Goal: Information Seeking & Learning: Learn about a topic

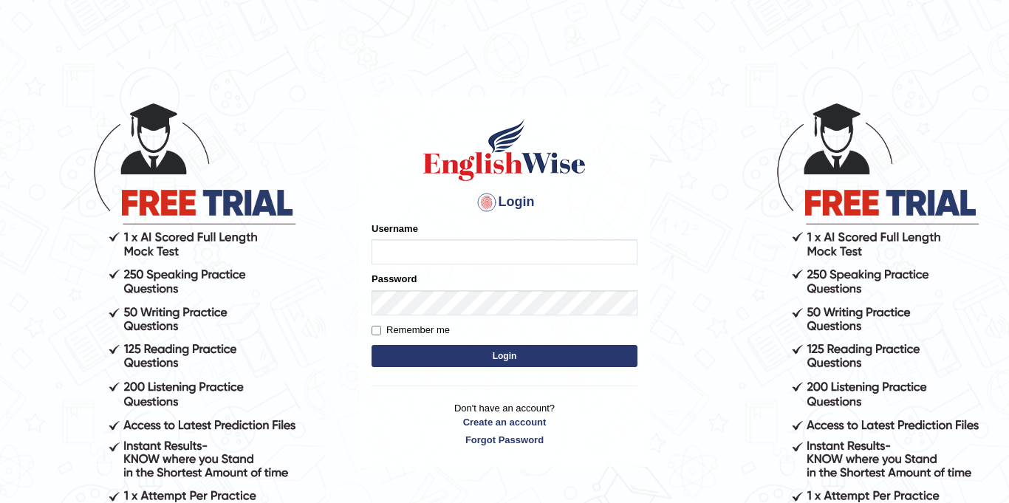
type input "Jolinaseva"
click at [493, 359] on button "Login" at bounding box center [505, 356] width 266 height 22
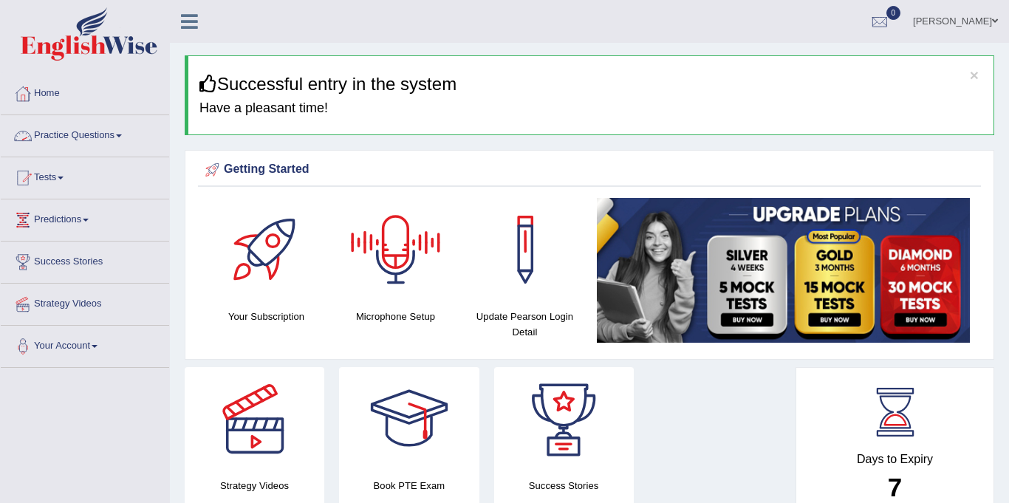
click at [72, 132] on link "Practice Questions" at bounding box center [85, 133] width 168 height 37
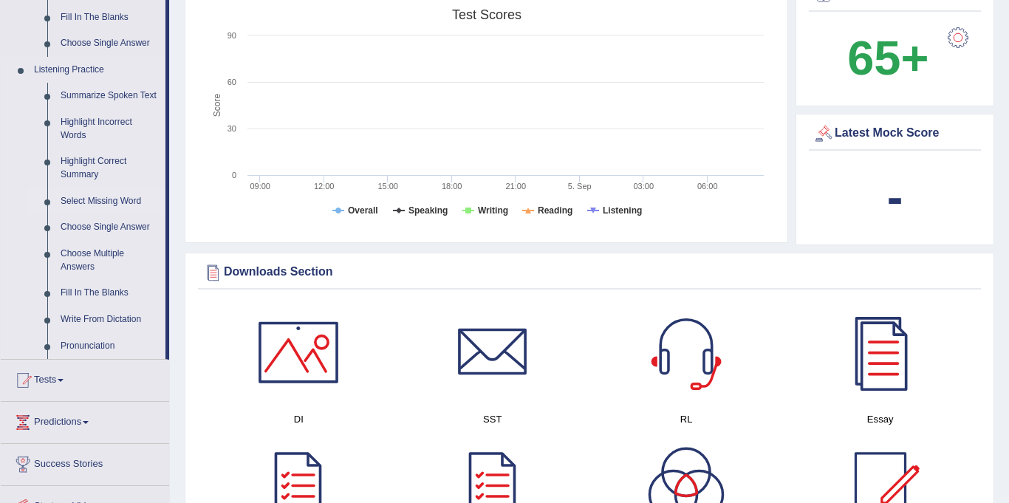
scroll to position [588, 0]
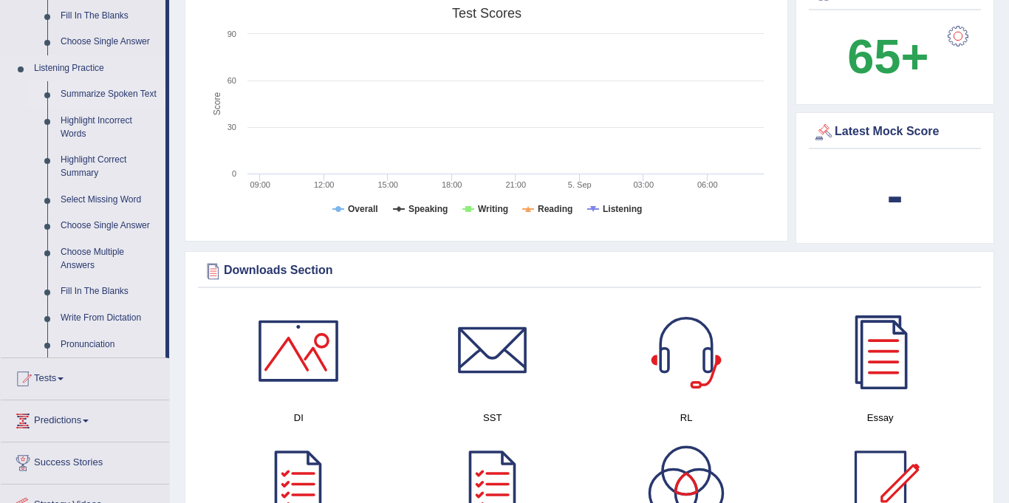
click at [110, 97] on link "Summarize Spoken Text" at bounding box center [110, 94] width 112 height 27
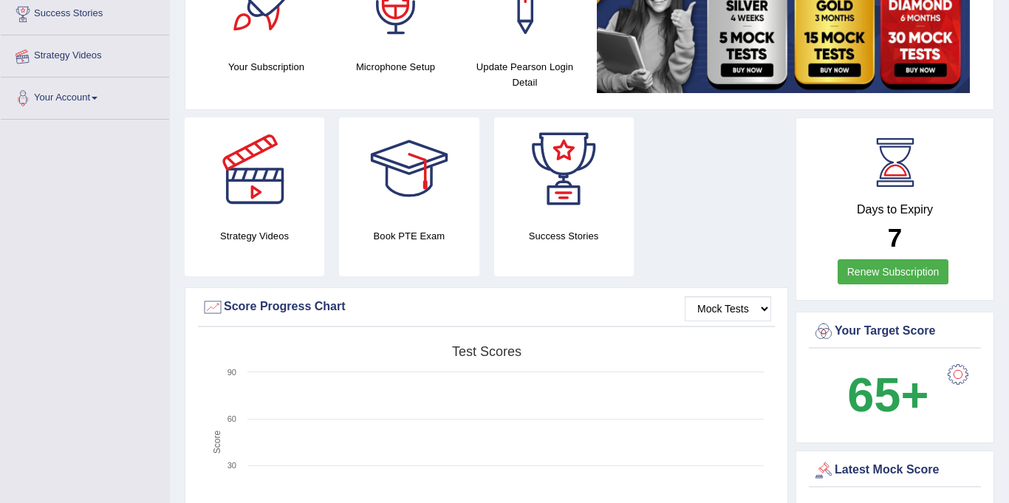
scroll to position [200, 0]
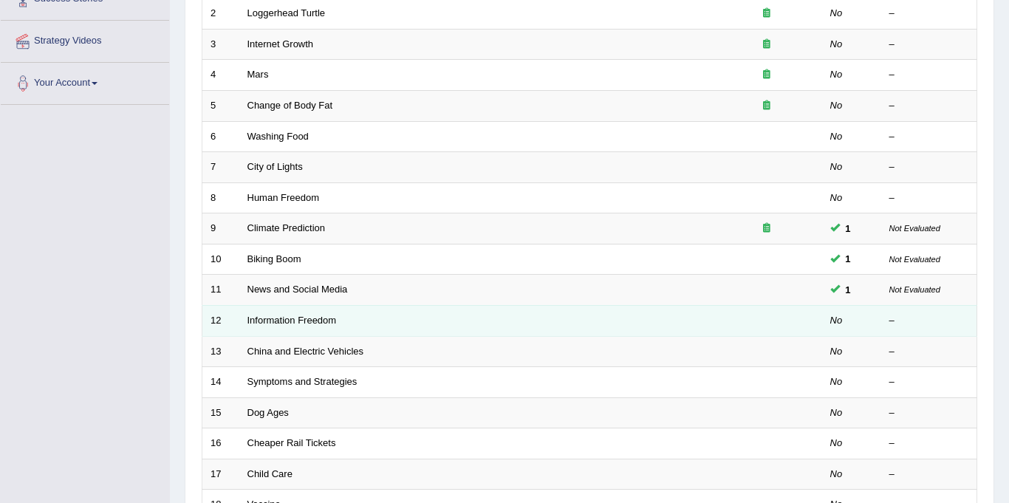
scroll to position [274, 0]
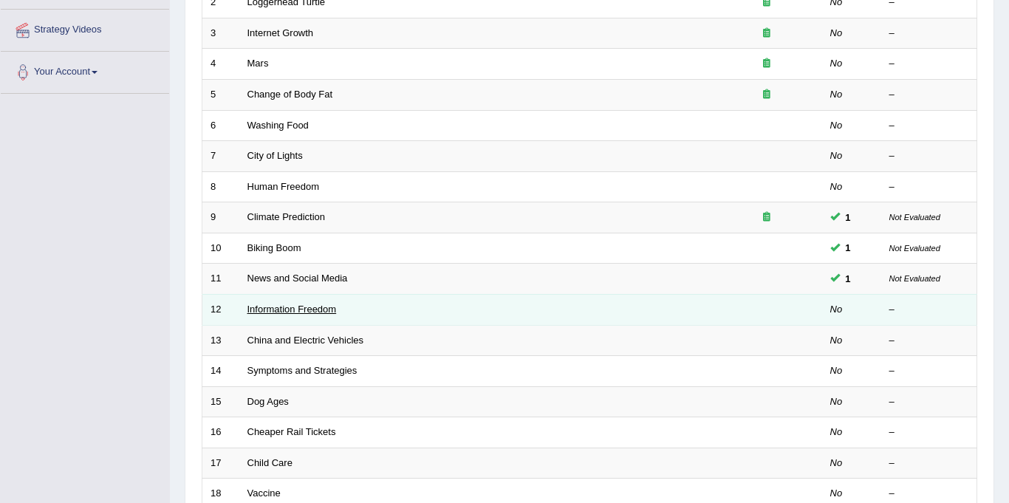
click at [318, 307] on link "Information Freedom" at bounding box center [292, 309] width 89 height 11
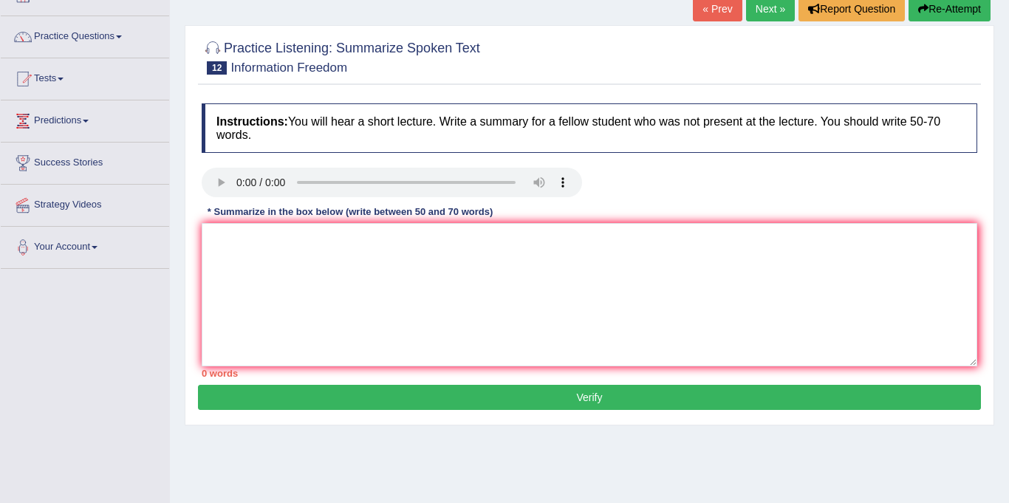
scroll to position [101, 0]
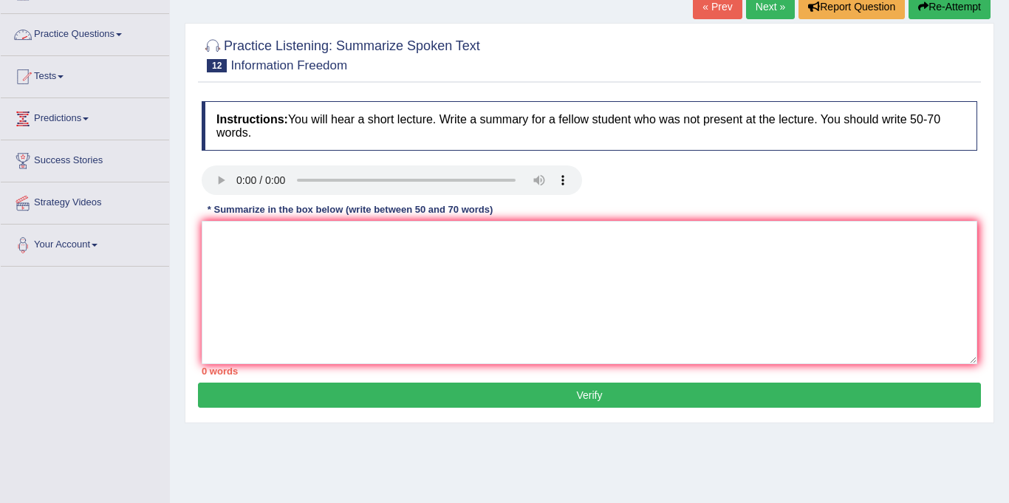
click at [95, 33] on link "Practice Questions" at bounding box center [85, 32] width 168 height 37
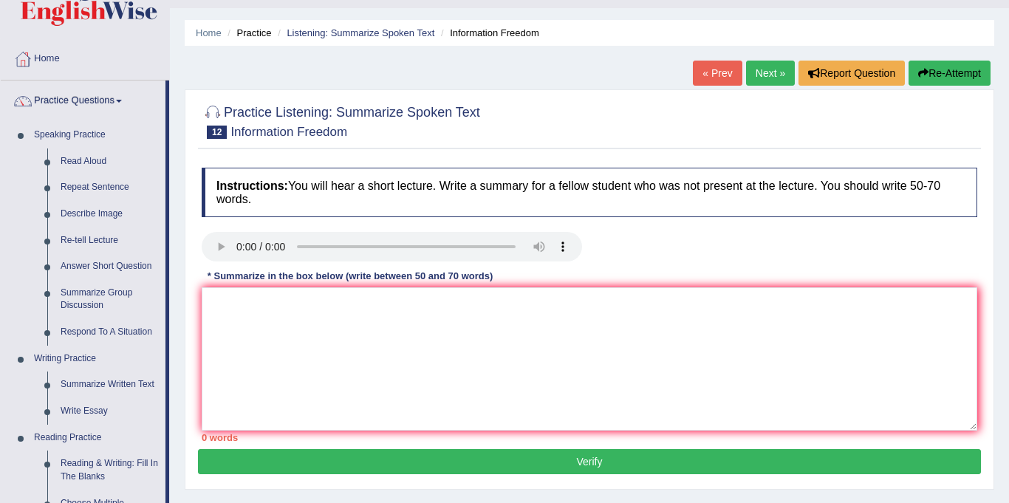
scroll to position [32, 0]
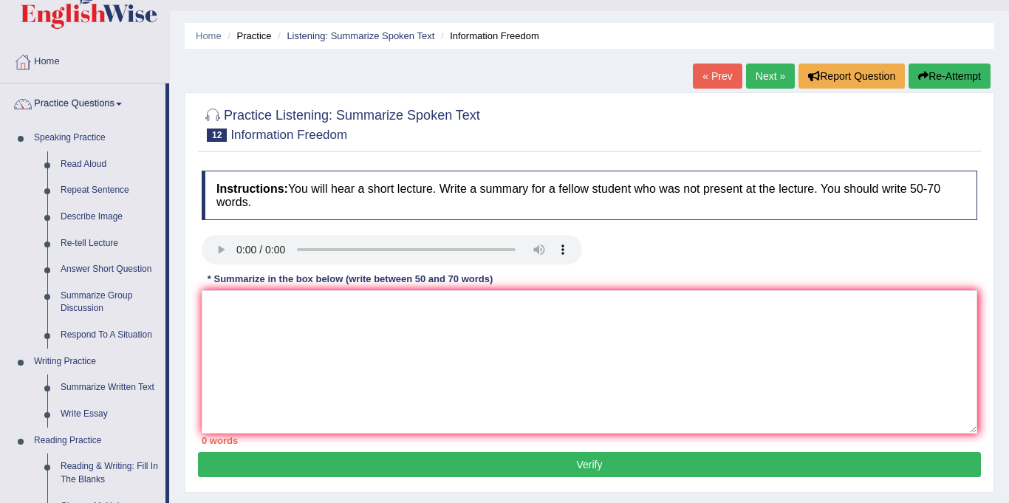
click at [763, 81] on link "Next »" at bounding box center [770, 76] width 49 height 25
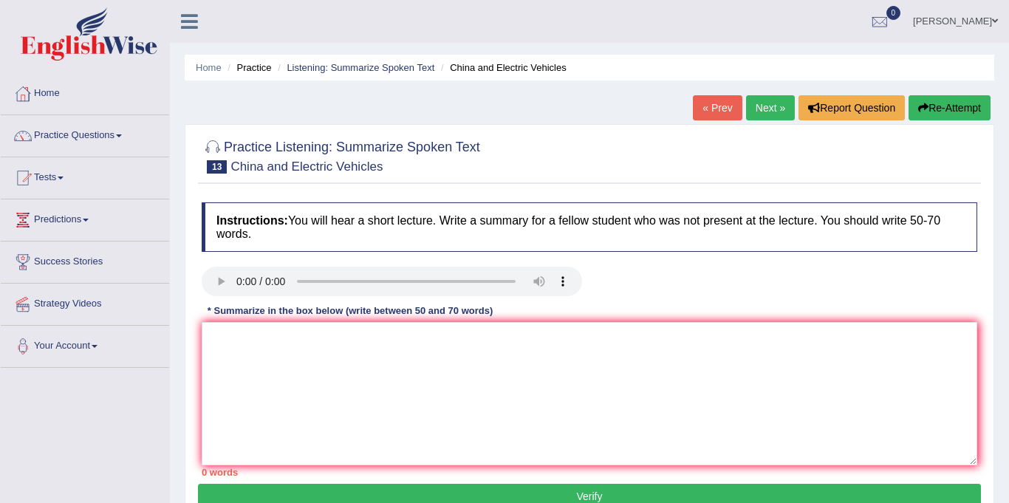
click at [765, 100] on link "Next »" at bounding box center [770, 107] width 49 height 25
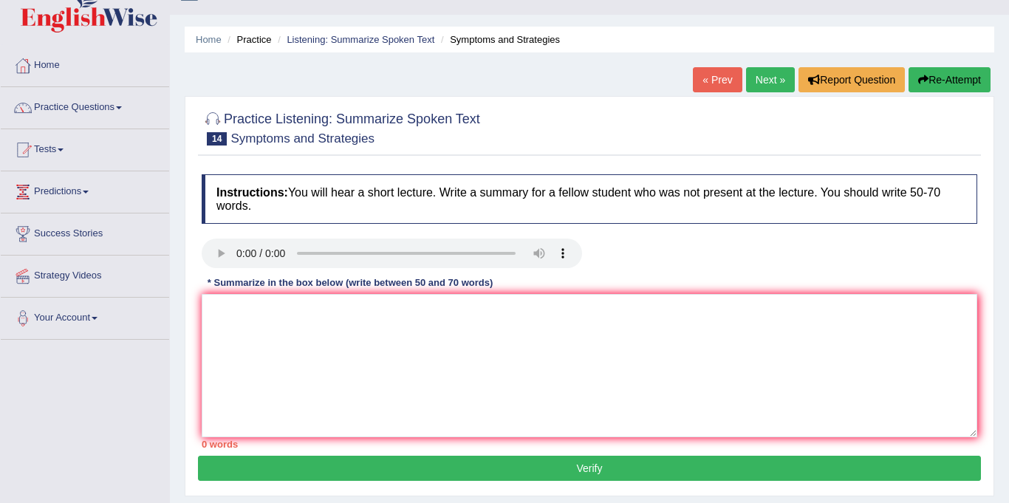
scroll to position [24, 0]
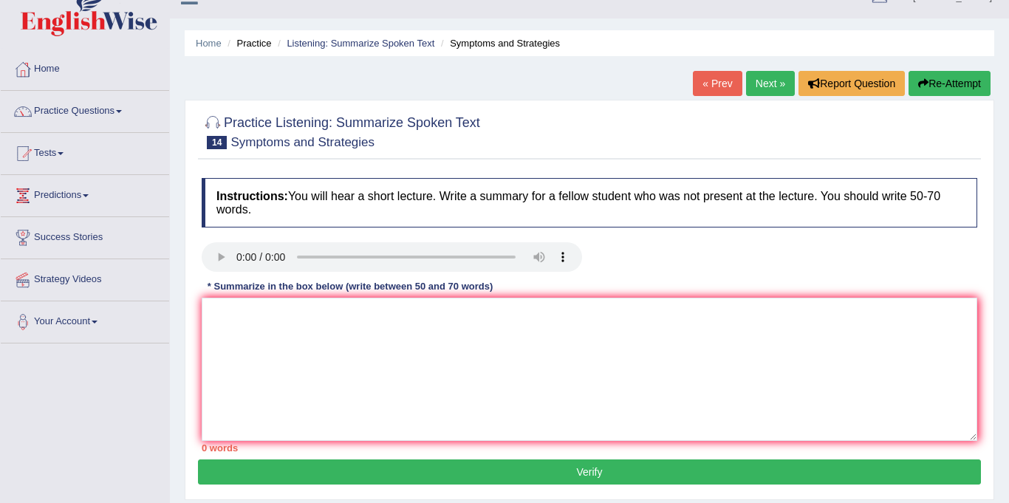
click at [757, 87] on link "Next »" at bounding box center [770, 83] width 49 height 25
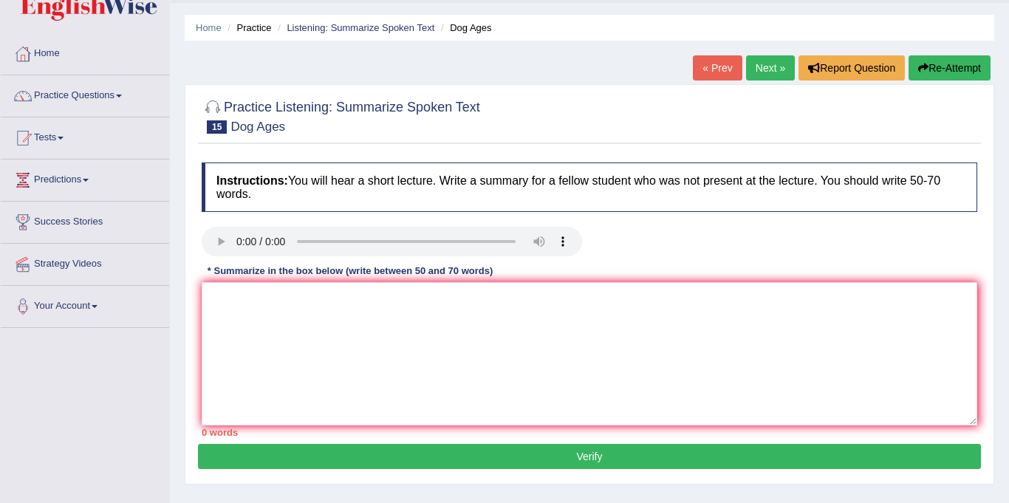
scroll to position [41, 0]
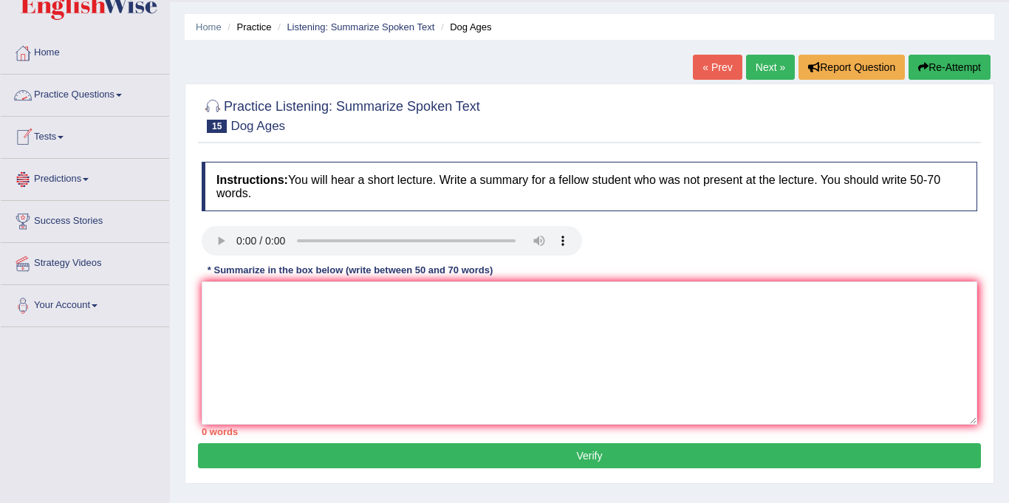
click at [45, 92] on link "Practice Questions" at bounding box center [85, 93] width 168 height 37
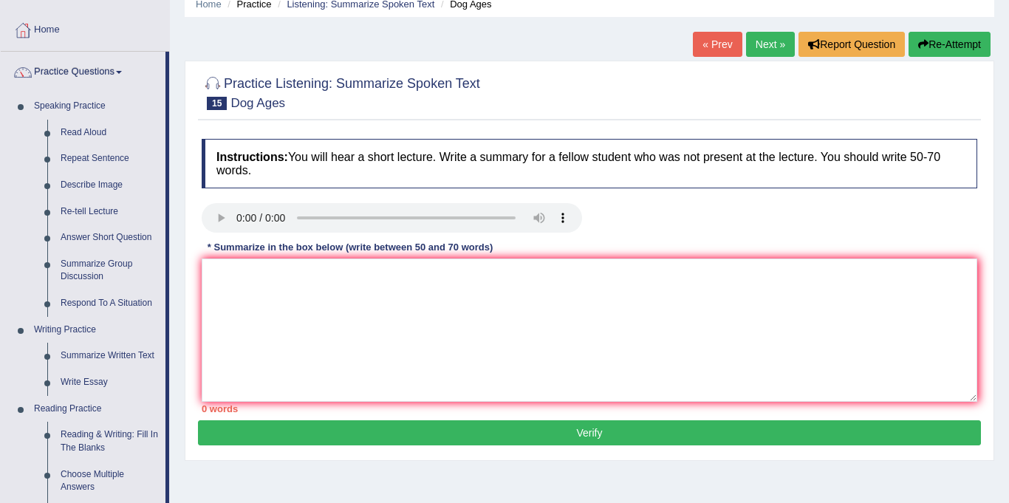
scroll to position [77, 0]
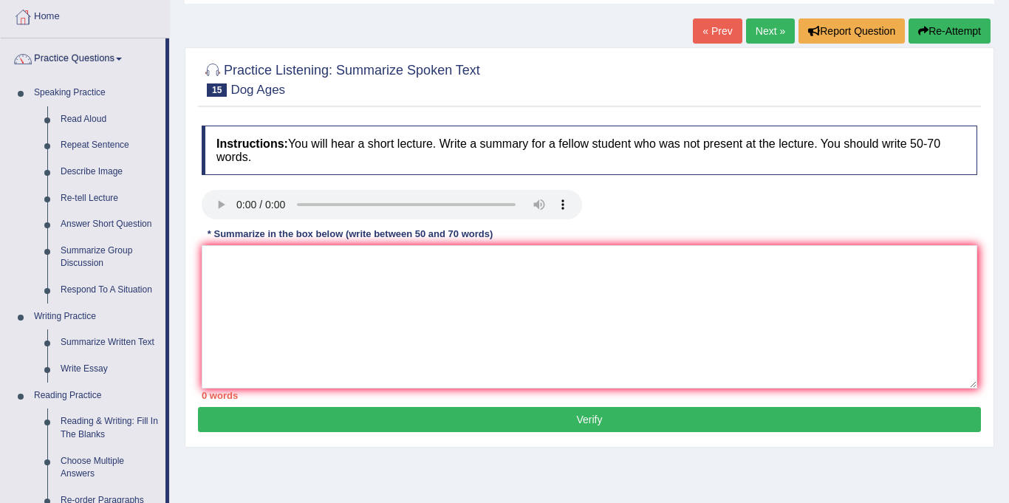
click at [582, 425] on button "Verify" at bounding box center [589, 419] width 783 height 25
click at [270, 293] on textarea at bounding box center [590, 316] width 776 height 143
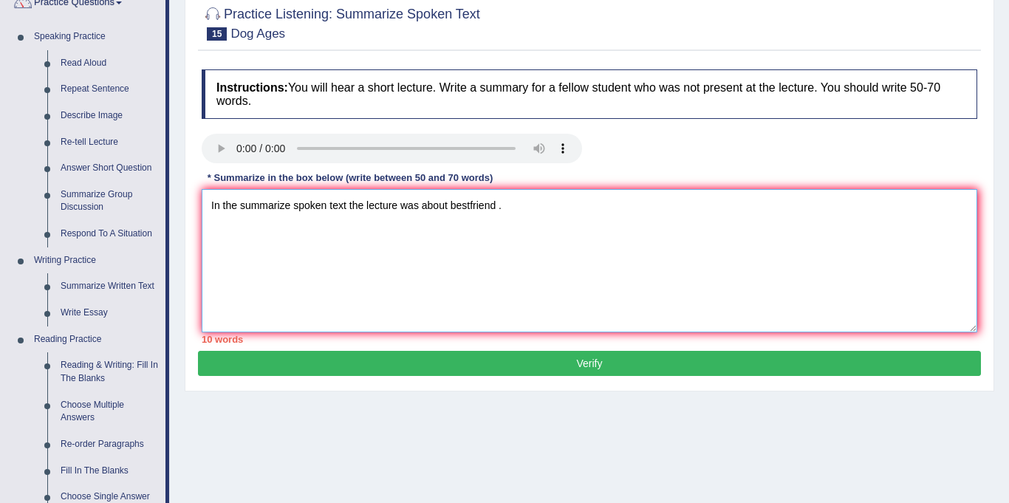
scroll to position [132, 0]
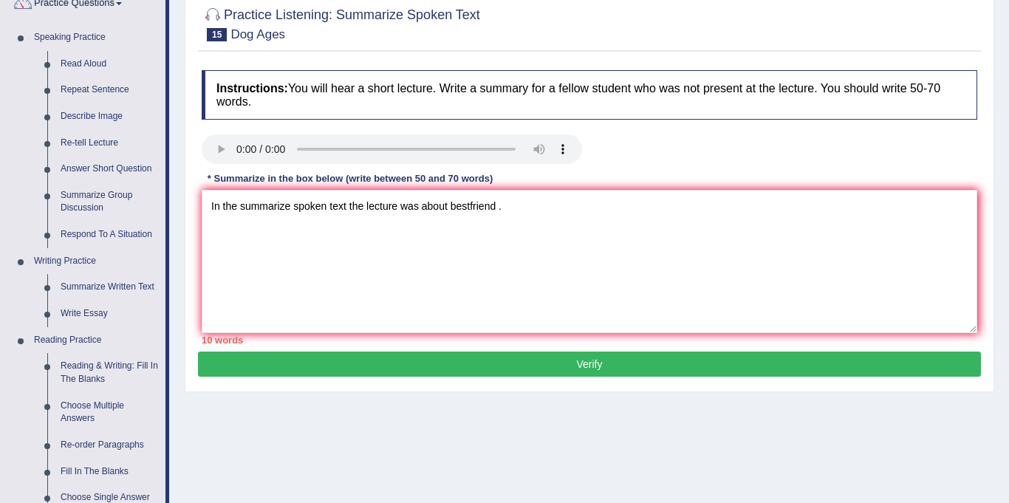
click at [868, 403] on div "Home Practice Listening: Summarize Spoken Text Dog Ages « Prev Next » Report Qu…" at bounding box center [589, 237] width 839 height 739
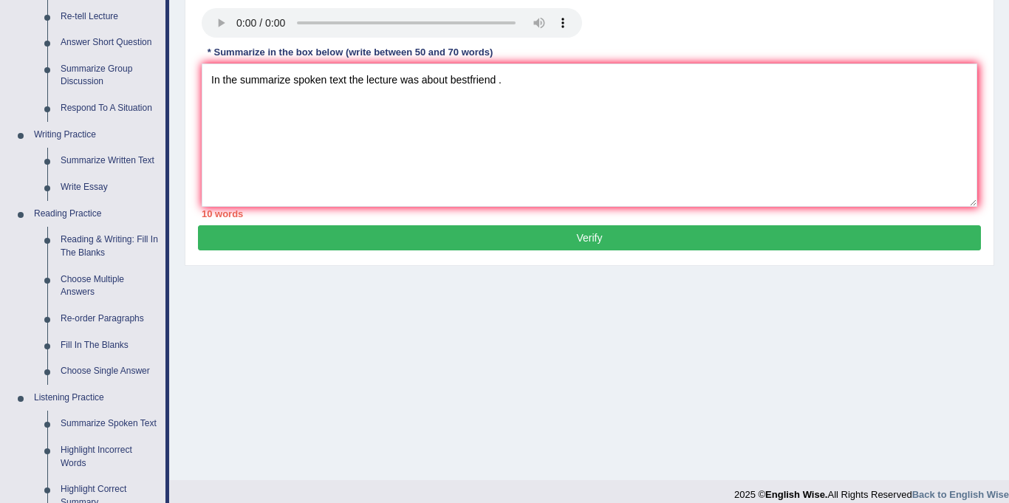
scroll to position [129, 0]
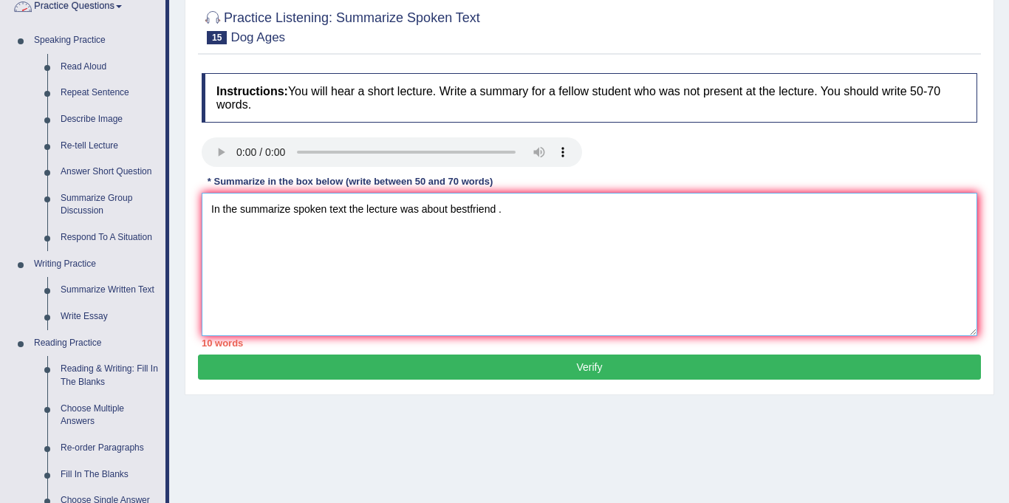
click at [522, 207] on textarea "In the summarize spoken text the lecture was about bestfriend ." at bounding box center [590, 264] width 776 height 143
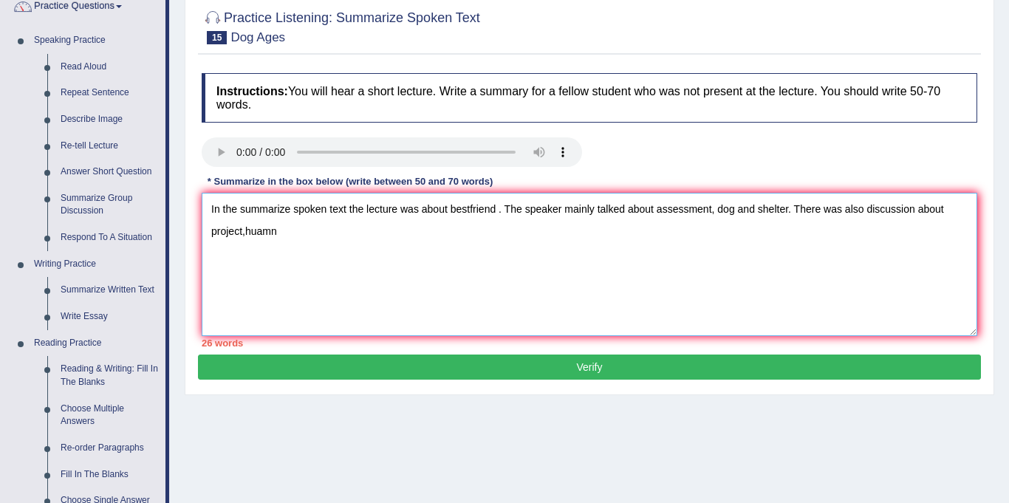
click at [596, 239] on textarea "In the summarize spoken text the lecture was about bestfriend . The speaker mai…" at bounding box center [590, 264] width 776 height 143
click at [503, 230] on textarea "In the summarize spoken text the lecture was about bestfriend . The speaker mai…" at bounding box center [590, 264] width 776 height 143
click at [576, 230] on textarea "In the summarize spoken text the lecture was about bestfriend . The speaker mai…" at bounding box center [590, 264] width 776 height 143
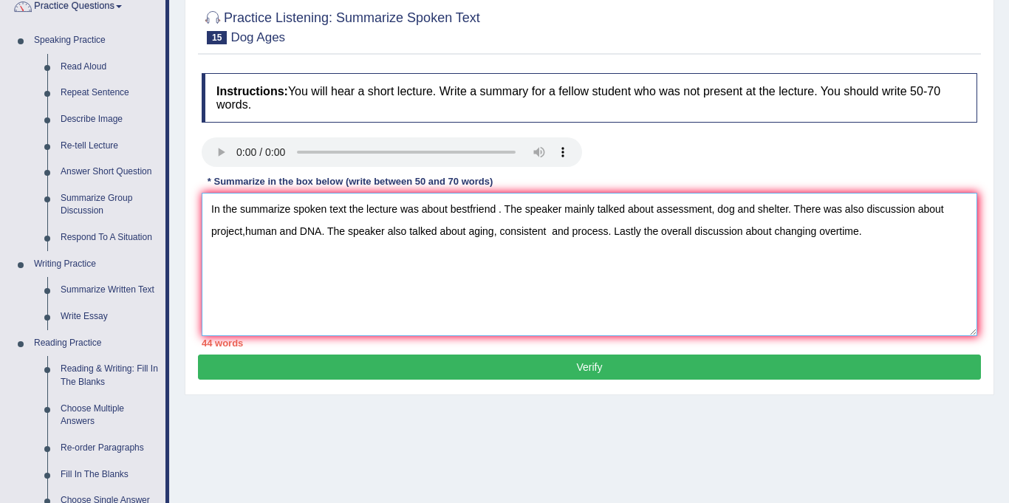
type textarea "In the summarize spoken text the lecture was about bestfriend . The speaker mai…"
click at [607, 367] on button "Verify" at bounding box center [589, 367] width 783 height 25
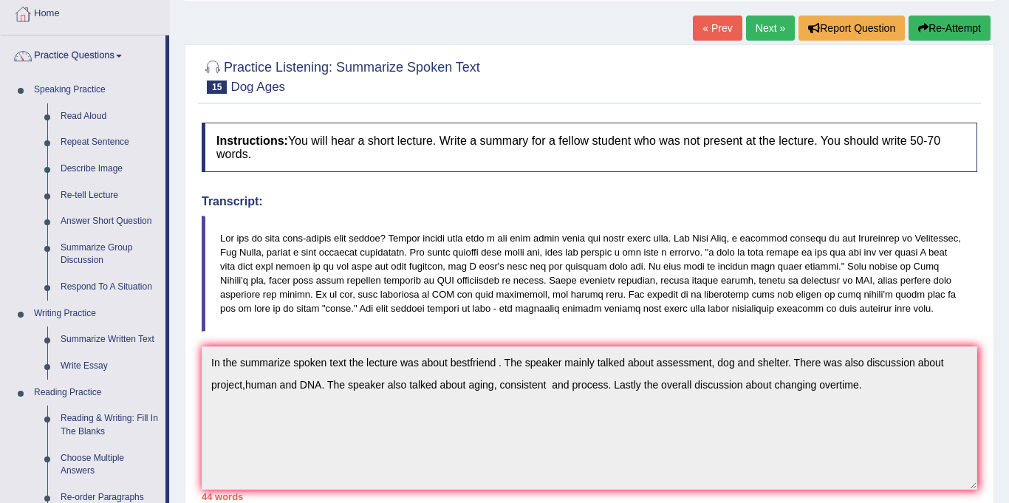
scroll to position [0, 0]
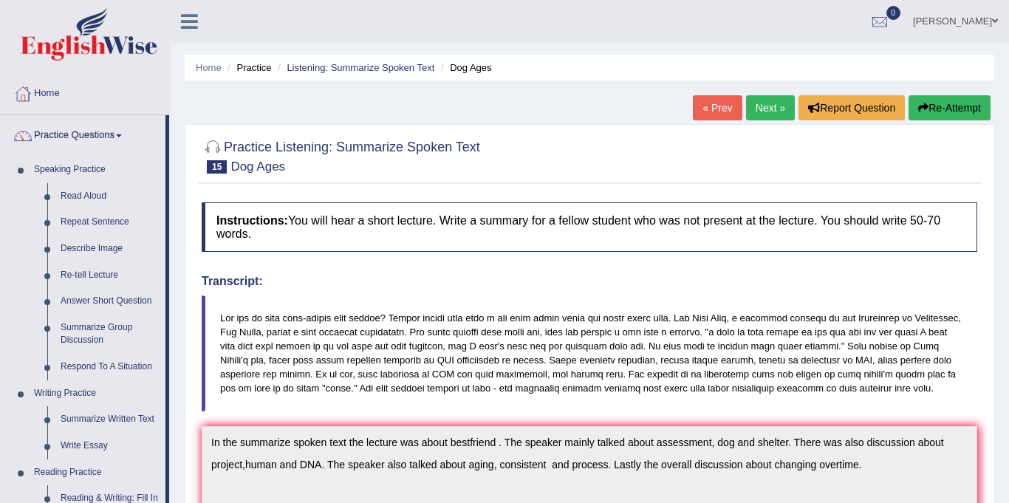
click at [766, 112] on link "Next »" at bounding box center [770, 107] width 49 height 25
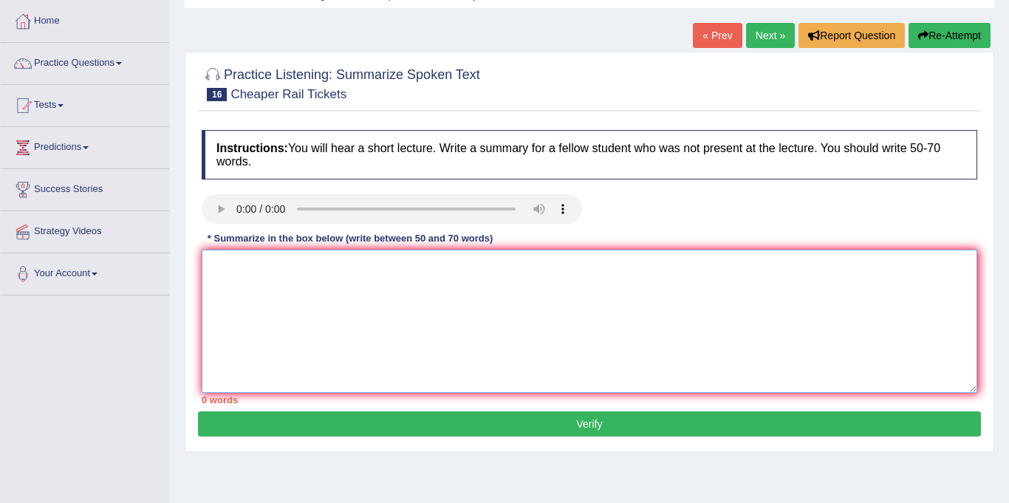
click at [283, 271] on textarea at bounding box center [590, 321] width 776 height 143
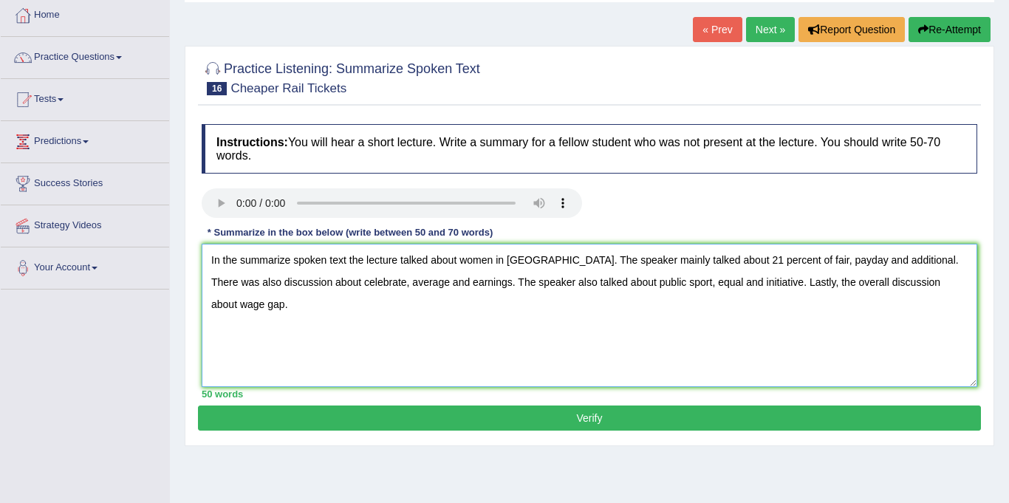
scroll to position [80, 0]
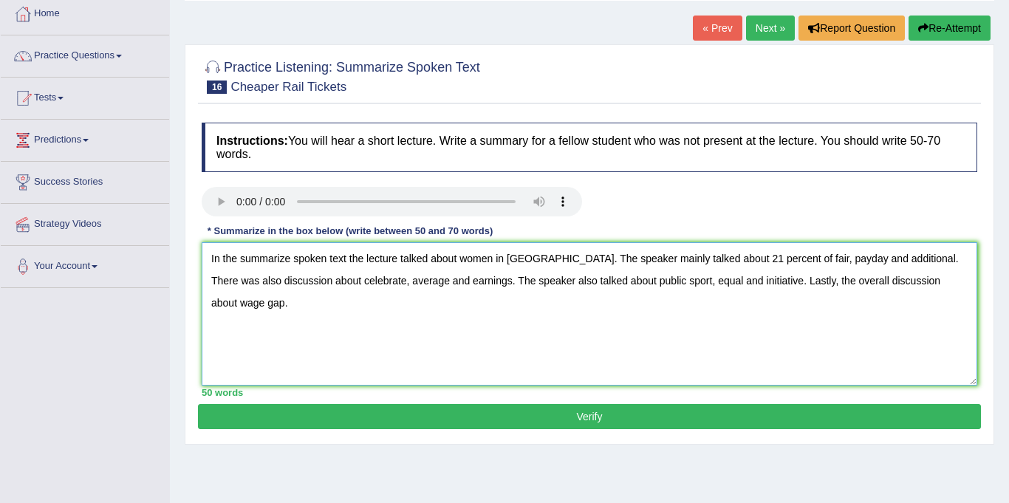
type textarea "In the summarize spoken text the lecture talked about women in germany. The spe…"
click at [501, 415] on button "Verify" at bounding box center [589, 416] width 783 height 25
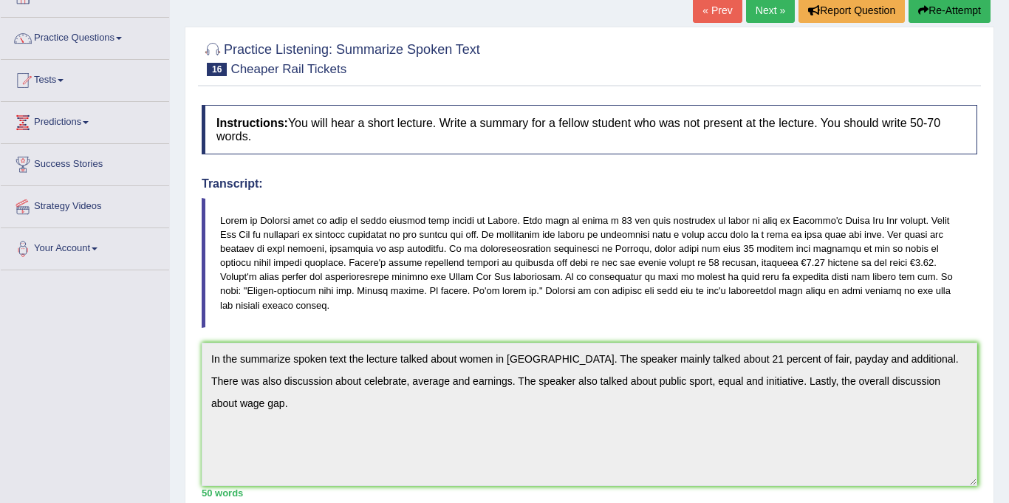
scroll to position [0, 0]
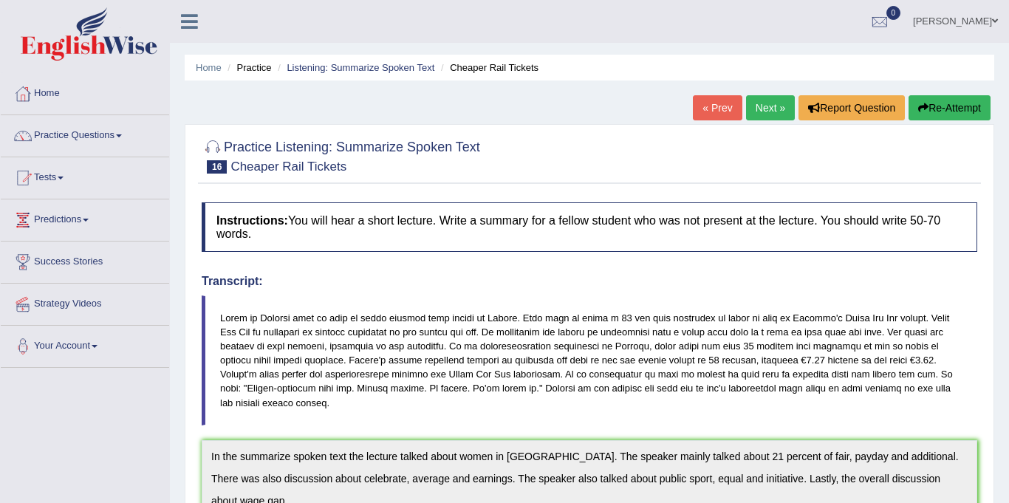
click at [768, 107] on link "Next »" at bounding box center [770, 107] width 49 height 25
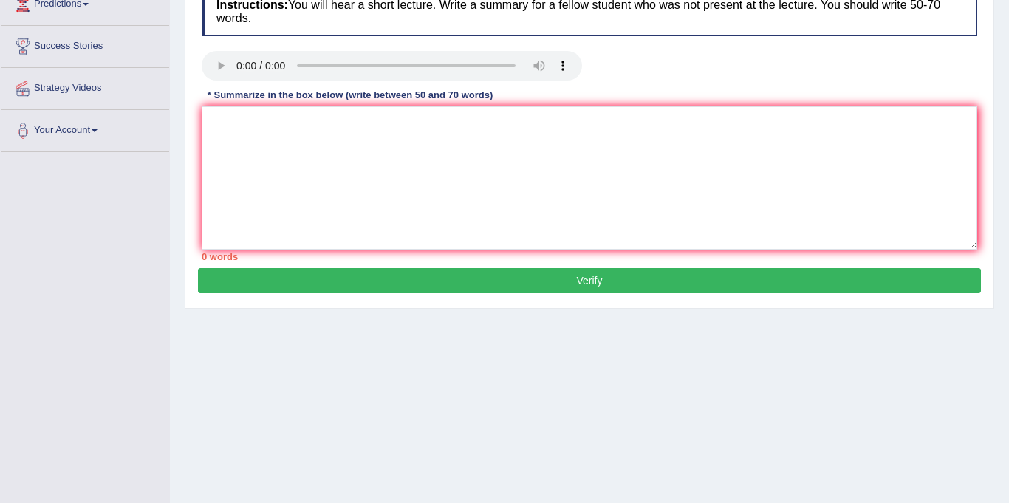
scroll to position [210, 0]
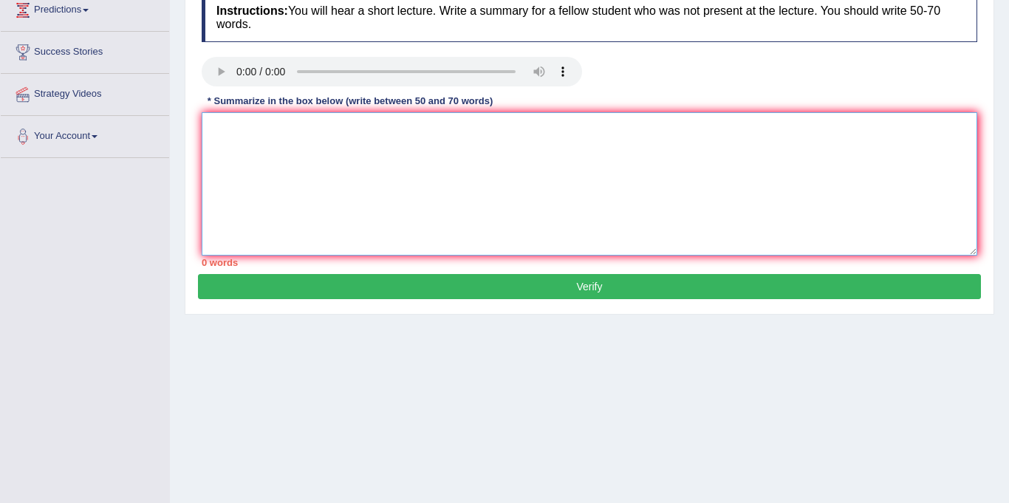
click at [273, 124] on textarea at bounding box center [590, 183] width 776 height 143
type textarea "T"
type textarea "i"
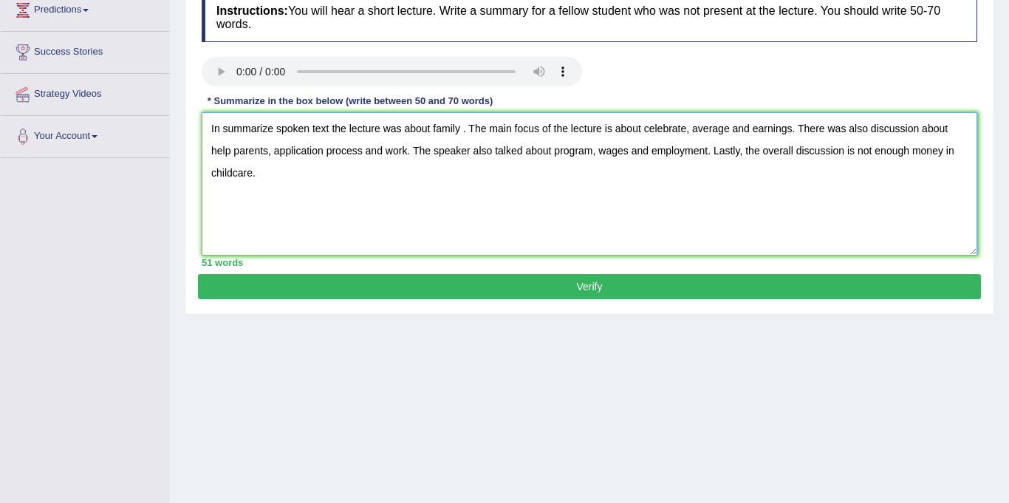
type textarea "In summarize spoken text the lecture was about family . The main focus of the l…"
click at [344, 294] on button "Verify" at bounding box center [589, 286] width 783 height 25
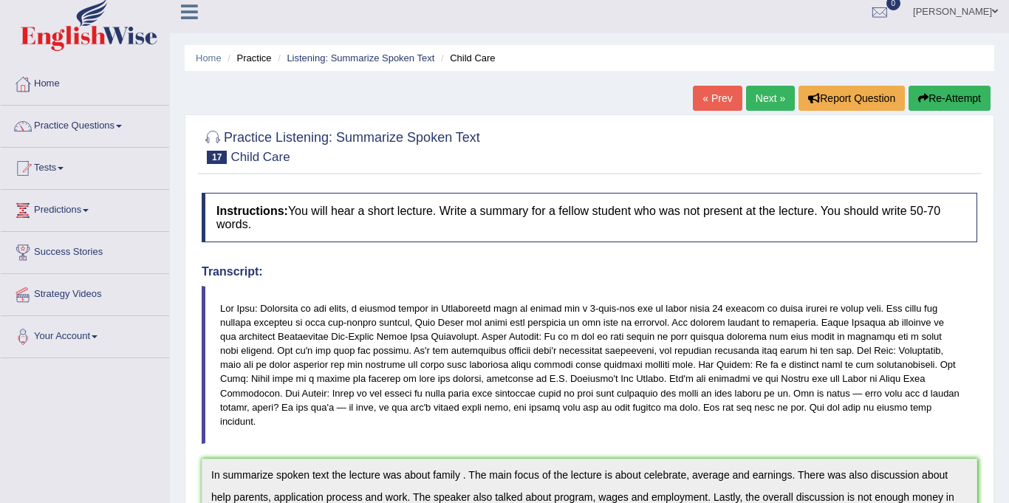
scroll to position [8, 0]
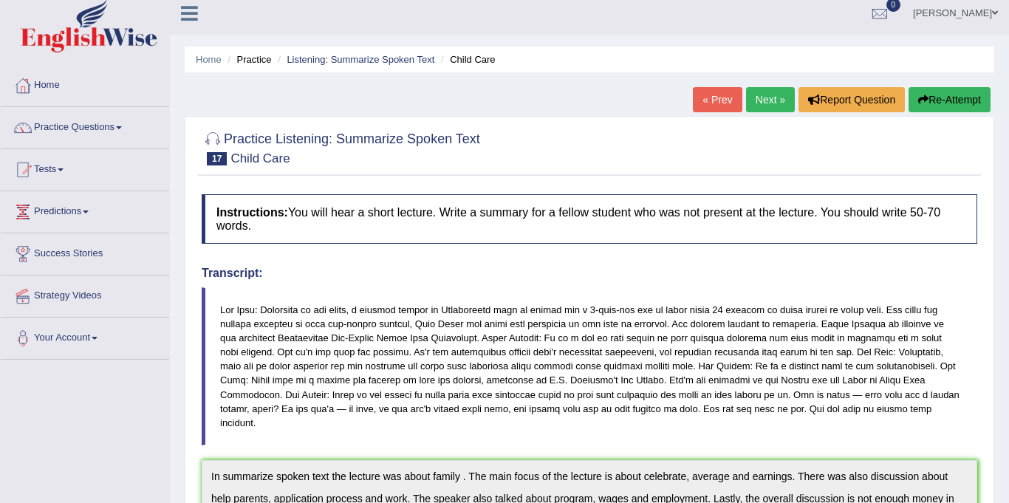
click at [773, 98] on link "Next »" at bounding box center [770, 99] width 49 height 25
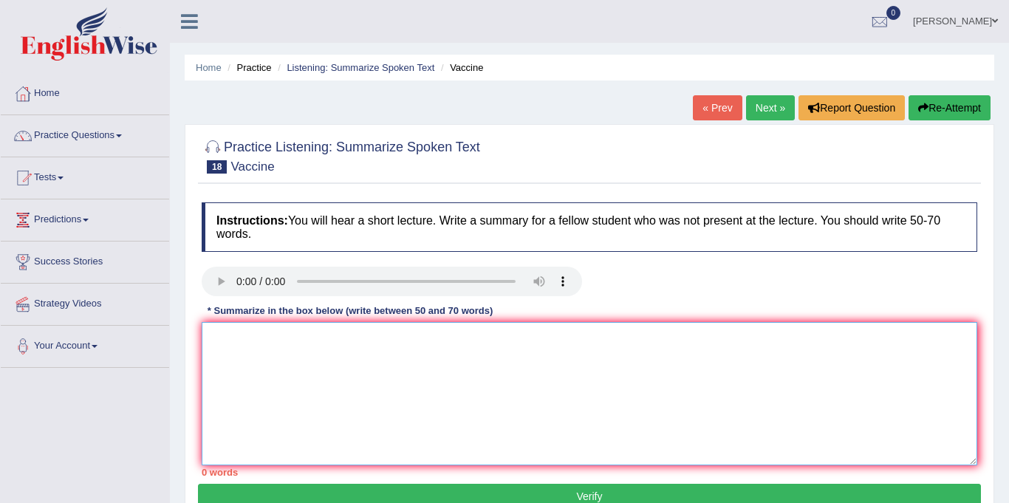
click at [398, 347] on textarea at bounding box center [590, 393] width 776 height 143
type textarea "T"
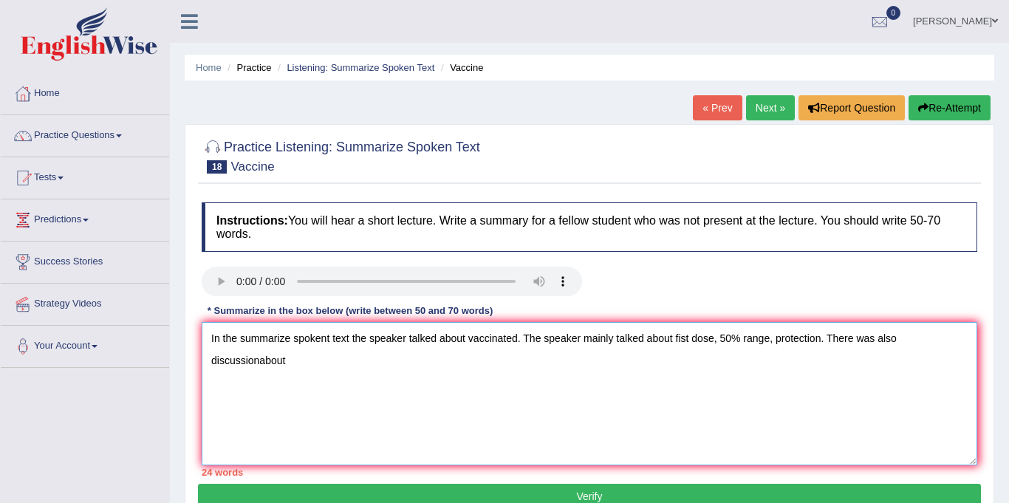
click at [942, 341] on textarea "In the summarize spokent text the speaker talked about vaccinated. The speaker …" at bounding box center [590, 393] width 776 height 143
click at [959, 343] on textarea "In the summarize spokent text the speaker talked about vaccinated. The speaker …" at bounding box center [590, 393] width 776 height 143
click at [964, 340] on textarea "In the summarize spokent text the speaker talked about vaccinated. The speaker …" at bounding box center [590, 393] width 776 height 143
click at [941, 341] on textarea "In the summarize spokent text the speaker talked about vaccinated. The speaker …" at bounding box center [590, 393] width 776 height 143
click at [325, 381] on textarea "In the summarize spokent text the speaker talked about vaccinated. The speaker …" at bounding box center [590, 393] width 776 height 143
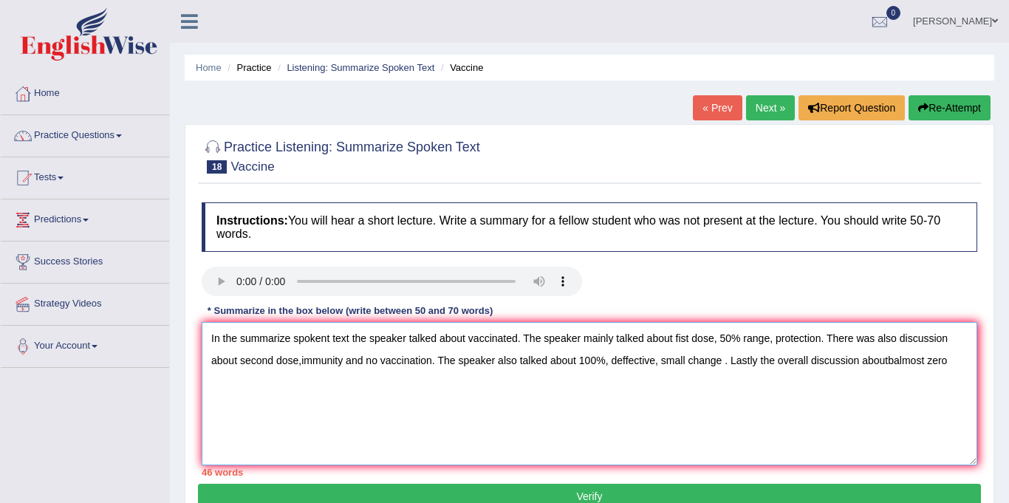
click at [891, 367] on textarea "In the summarize spokent text the speaker talked about vaccinated. The speaker …" at bounding box center [590, 393] width 776 height 143
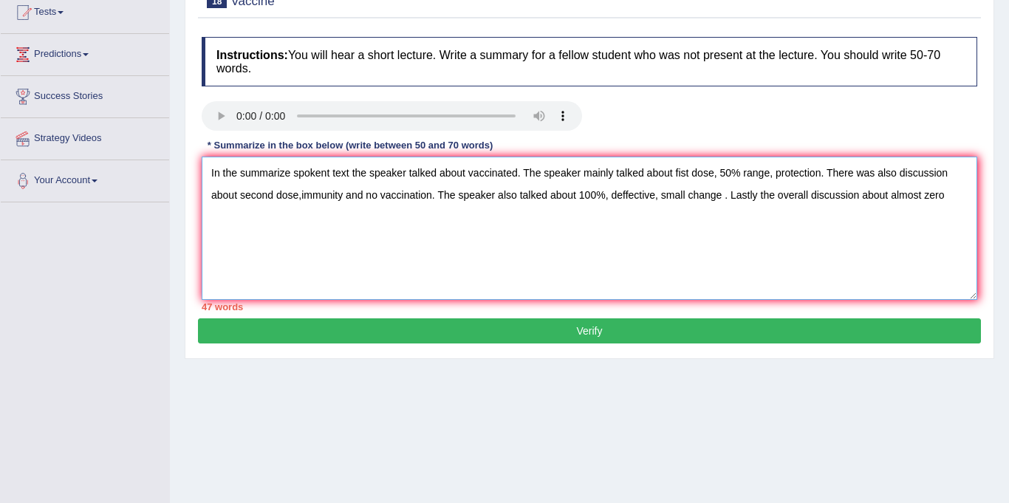
scroll to position [169, 0]
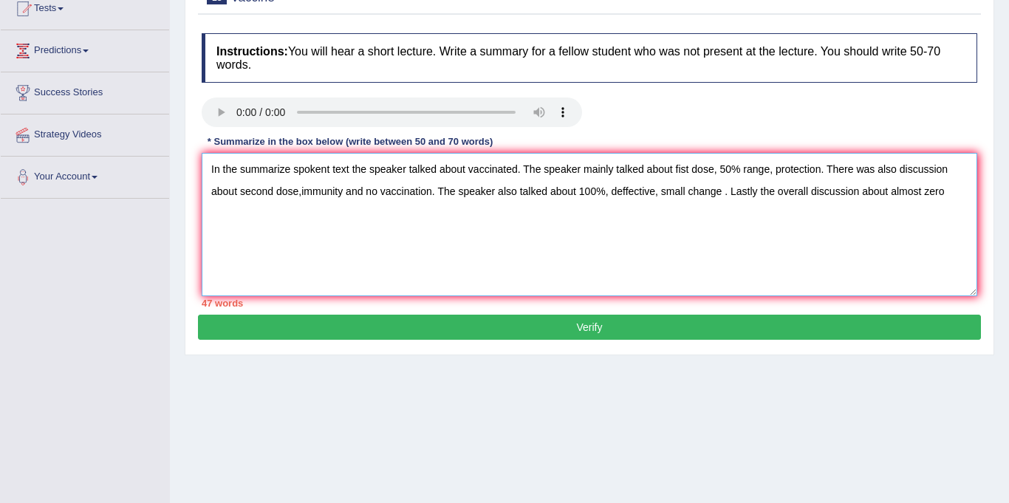
click at [752, 194] on textarea "In the summarize spokent text the speaker talked about vaccinated. The speaker …" at bounding box center [590, 224] width 776 height 143
type textarea "In the summarize spokent text the speaker talked about vaccinated. The speaker …"
click at [541, 330] on button "Verify" at bounding box center [589, 327] width 783 height 25
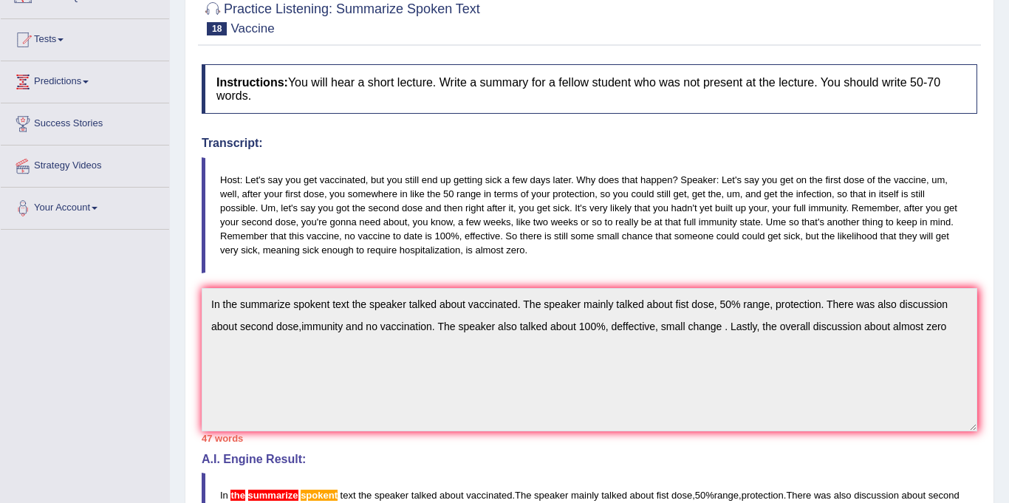
scroll to position [0, 0]
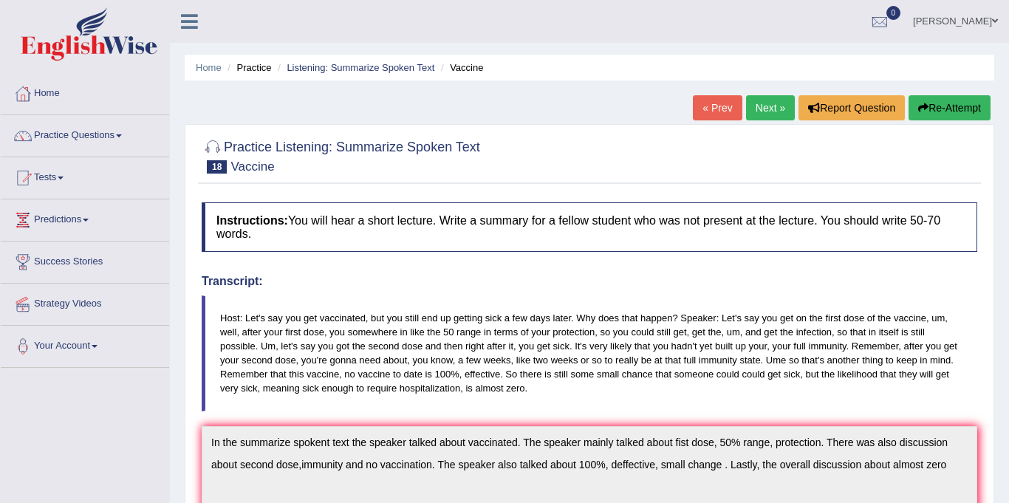
click at [771, 107] on link "Next »" at bounding box center [770, 107] width 49 height 25
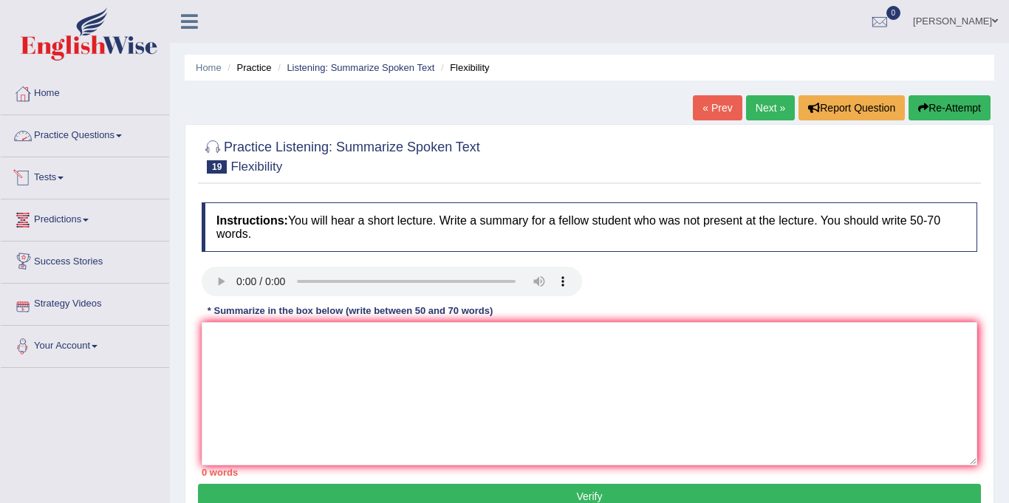
click at [82, 127] on link "Practice Questions" at bounding box center [85, 133] width 168 height 37
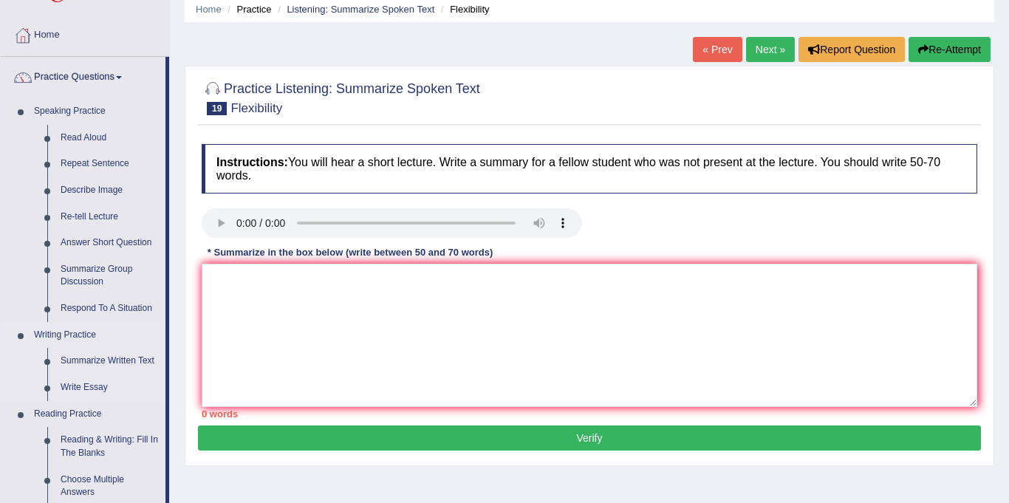
scroll to position [67, 0]
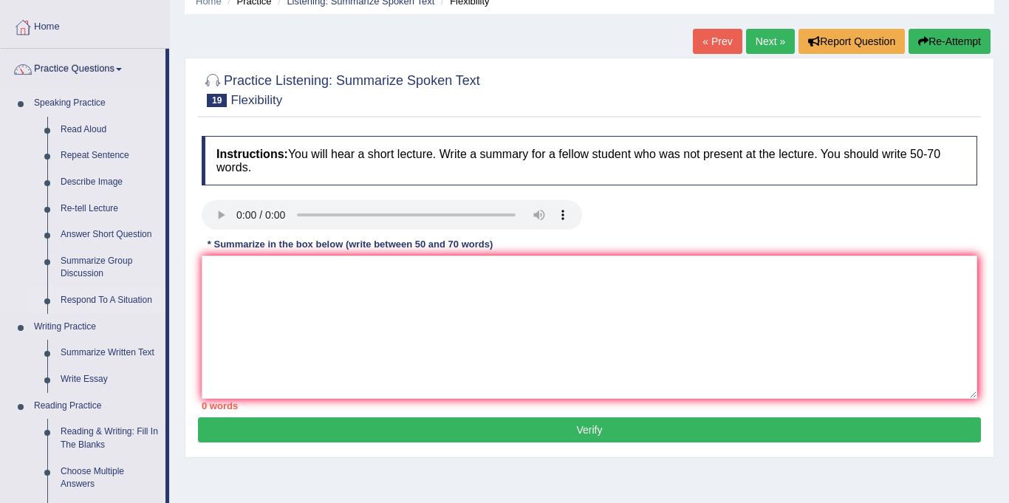
click at [86, 299] on link "Respond To A Situation" at bounding box center [110, 300] width 112 height 27
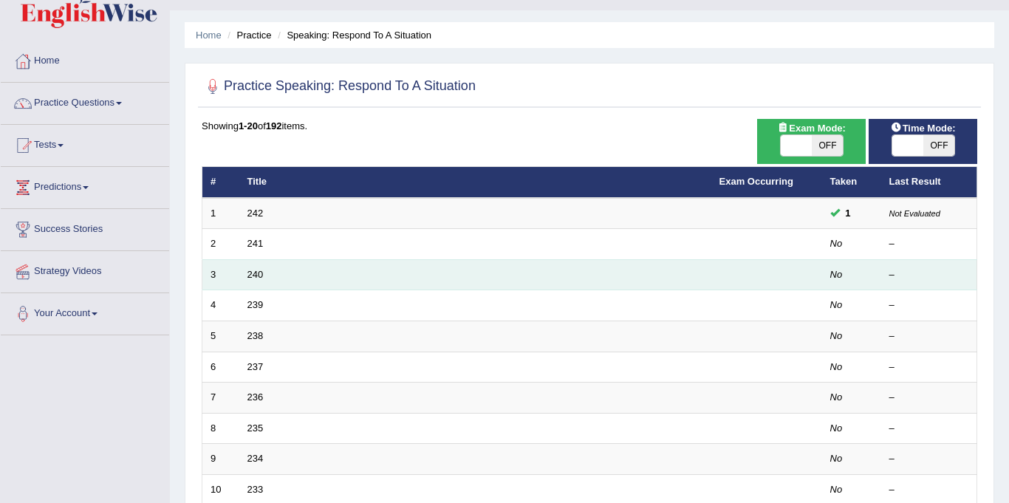
scroll to position [45, 0]
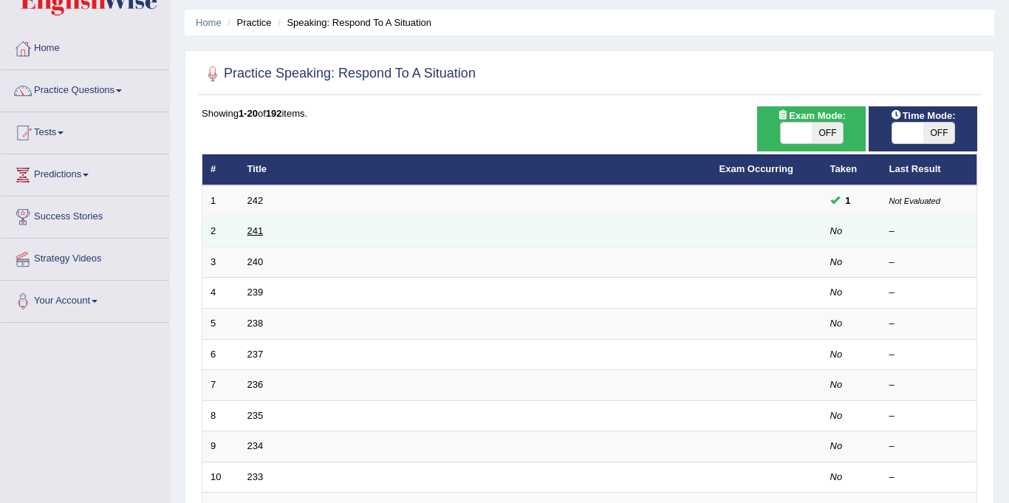
click at [250, 230] on link "241" at bounding box center [256, 230] width 16 height 11
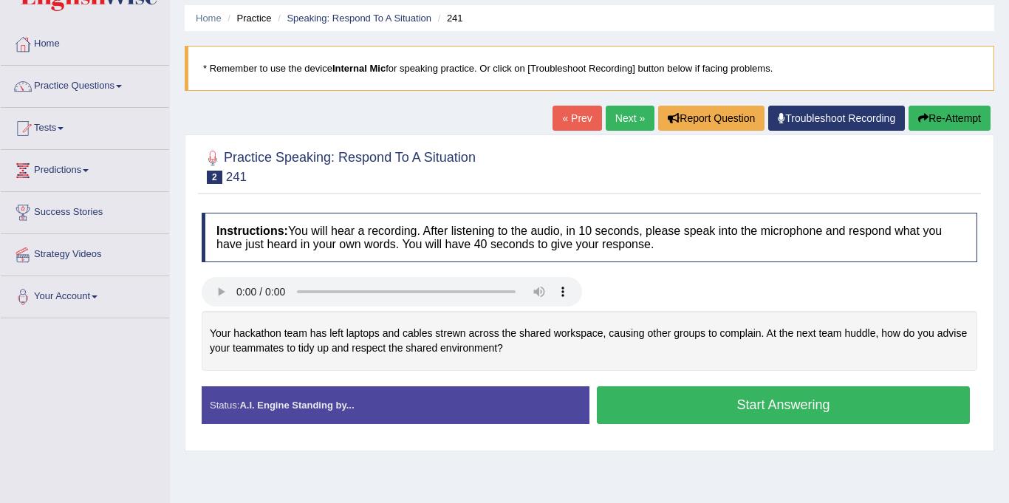
scroll to position [79, 0]
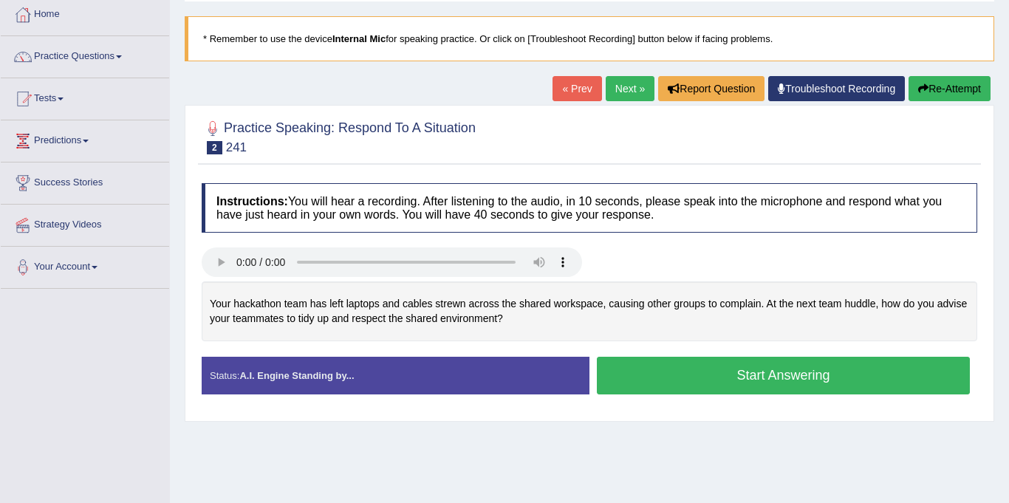
click at [746, 378] on button "Start Answering" at bounding box center [783, 376] width 373 height 38
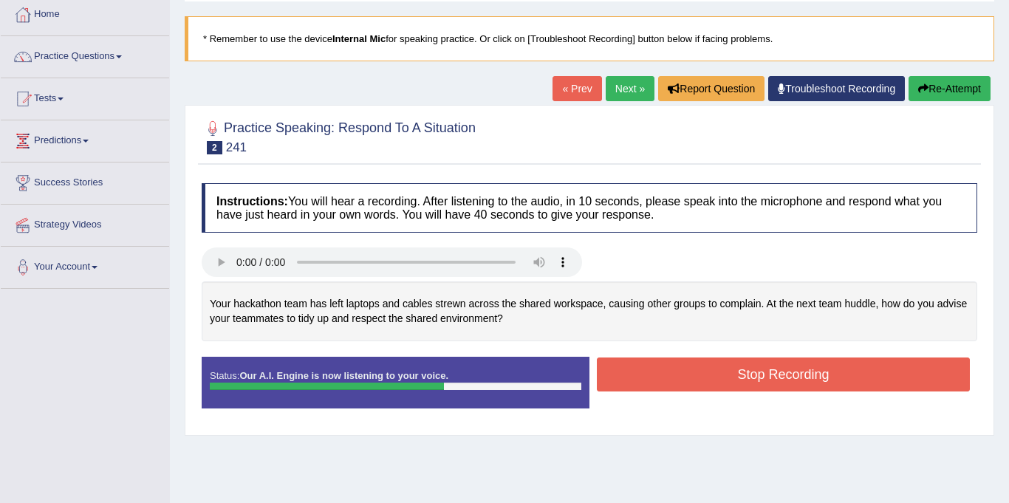
click at [766, 377] on button "Stop Recording" at bounding box center [783, 375] width 373 height 34
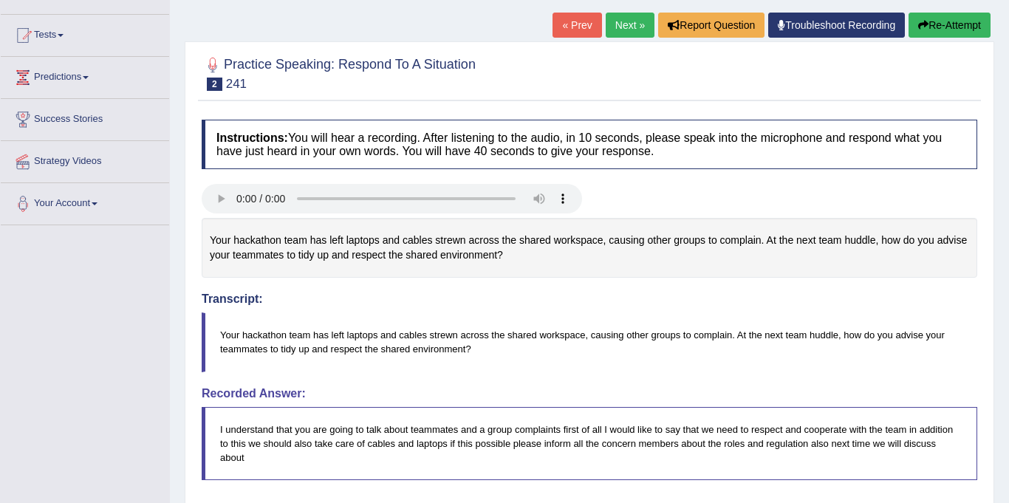
scroll to position [137, 0]
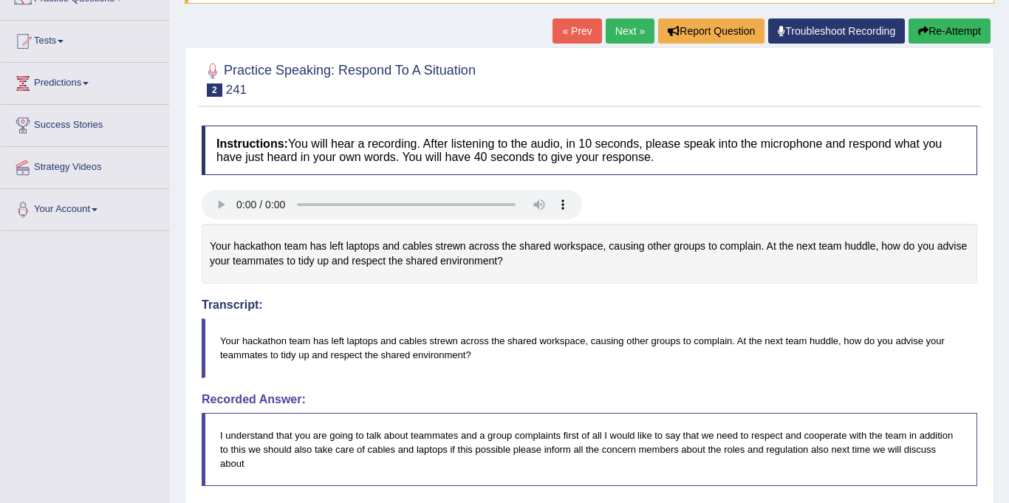
click at [633, 28] on link "Next »" at bounding box center [630, 30] width 49 height 25
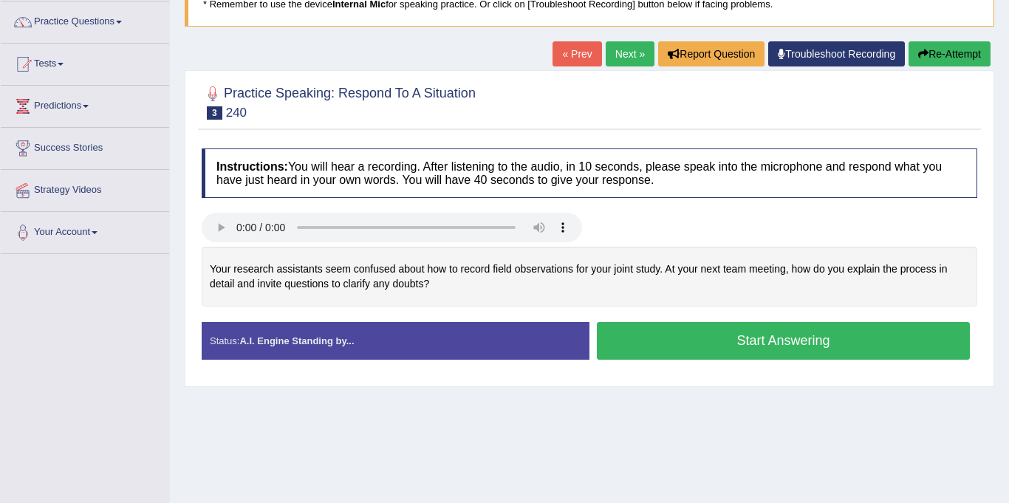
scroll to position [118, 0]
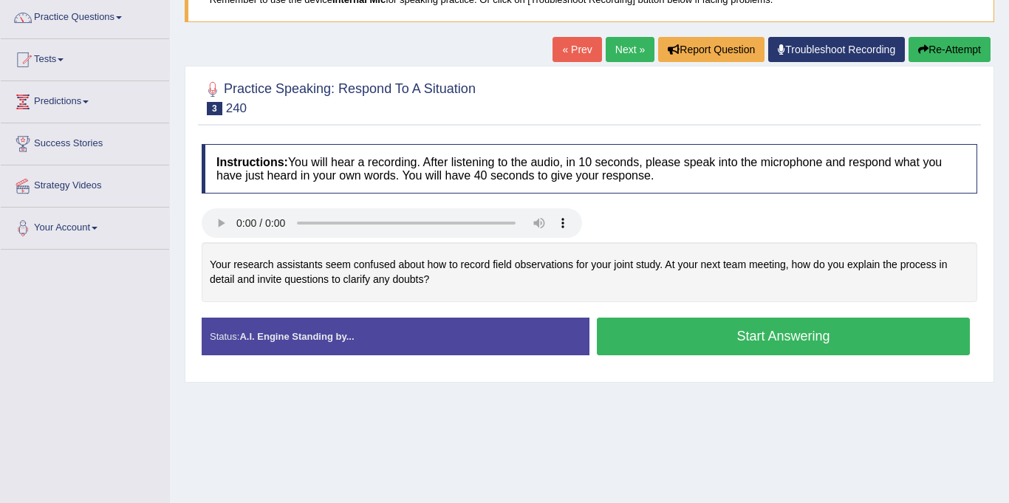
click at [630, 52] on link "Next »" at bounding box center [630, 49] width 49 height 25
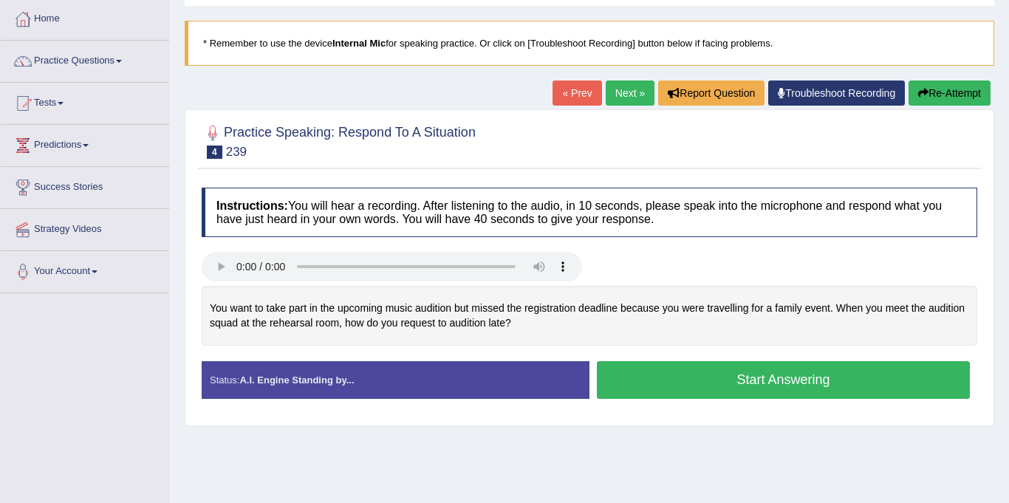
scroll to position [78, 0]
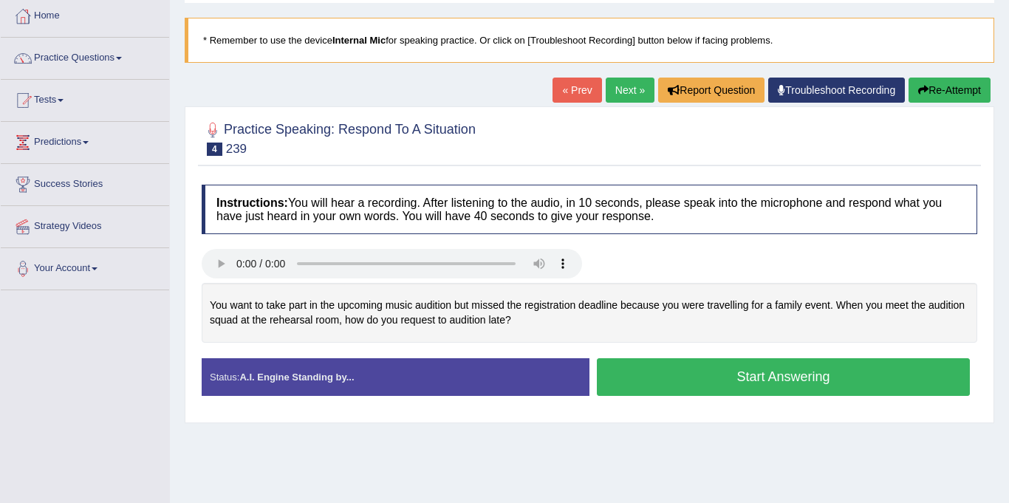
click at [602, 117] on div at bounding box center [590, 137] width 776 height 45
click at [780, 98] on link "Troubleshoot Recording" at bounding box center [836, 90] width 137 height 25
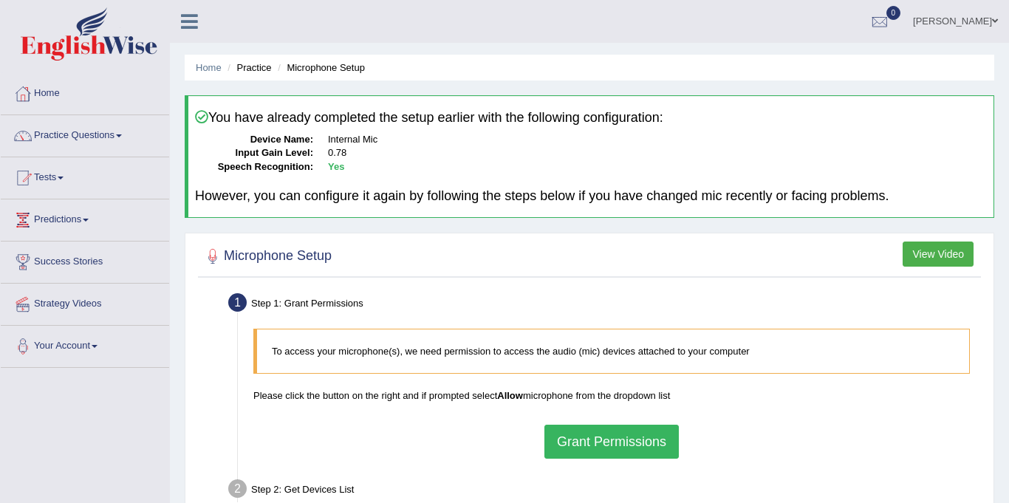
click at [780, 98] on div "You have already completed the setup earlier with the following configuration: …" at bounding box center [590, 156] width 810 height 123
click at [81, 135] on link "Practice Questions" at bounding box center [85, 133] width 168 height 37
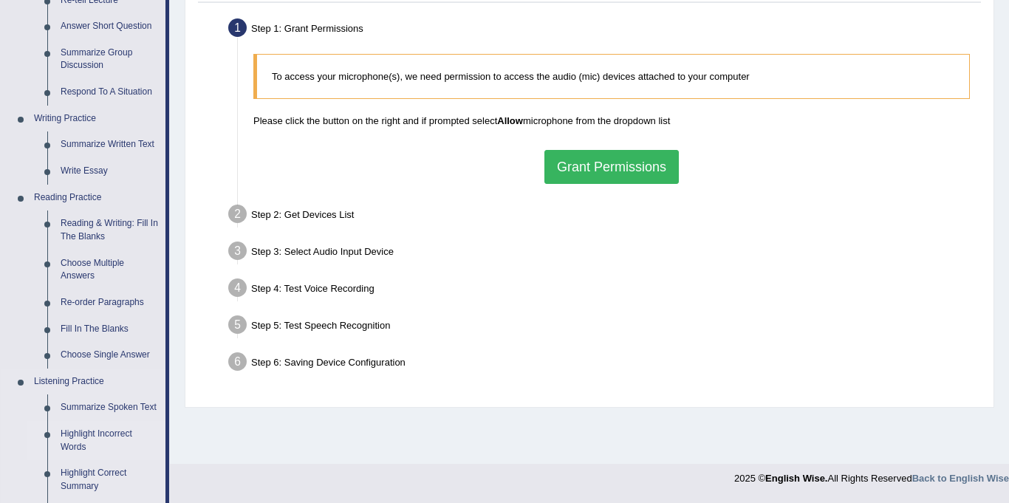
scroll to position [279, 0]
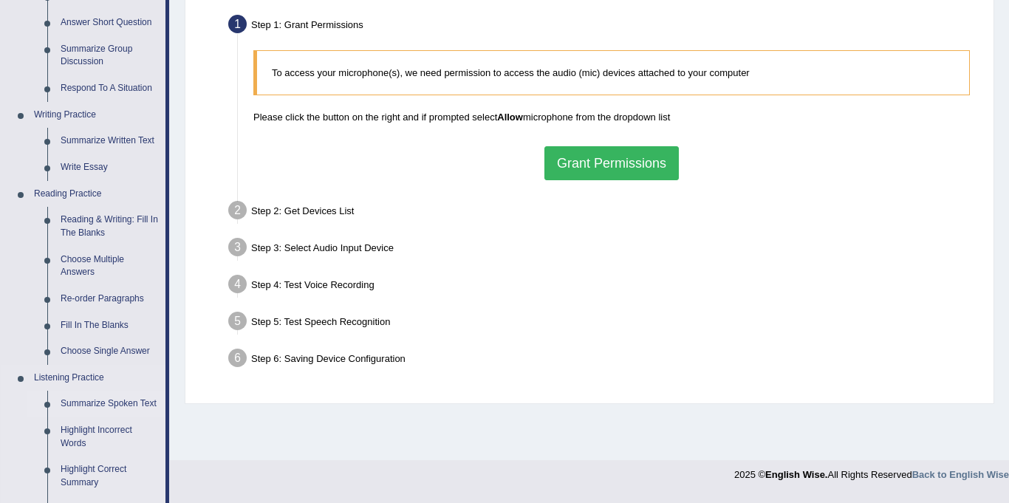
click at [129, 405] on link "Summarize Spoken Text" at bounding box center [110, 404] width 112 height 27
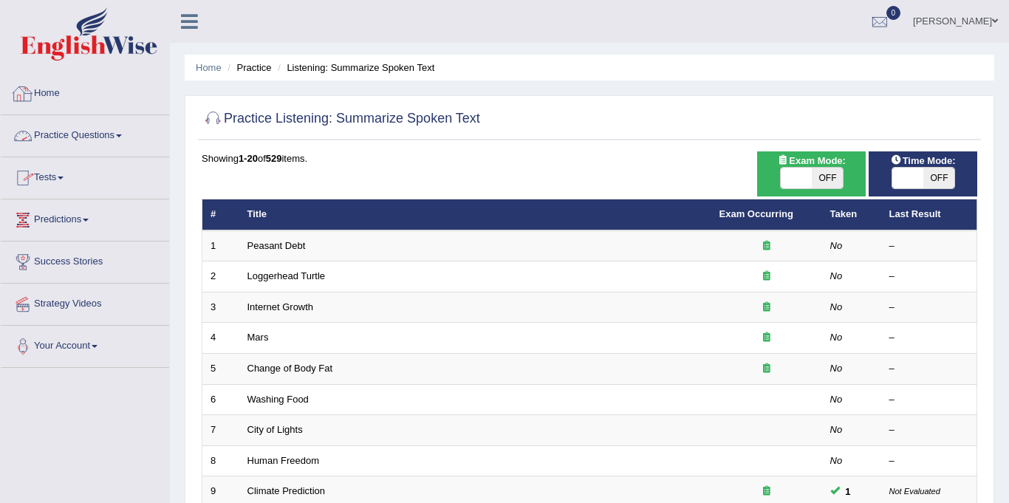
click at [95, 135] on link "Practice Questions" at bounding box center [85, 133] width 168 height 37
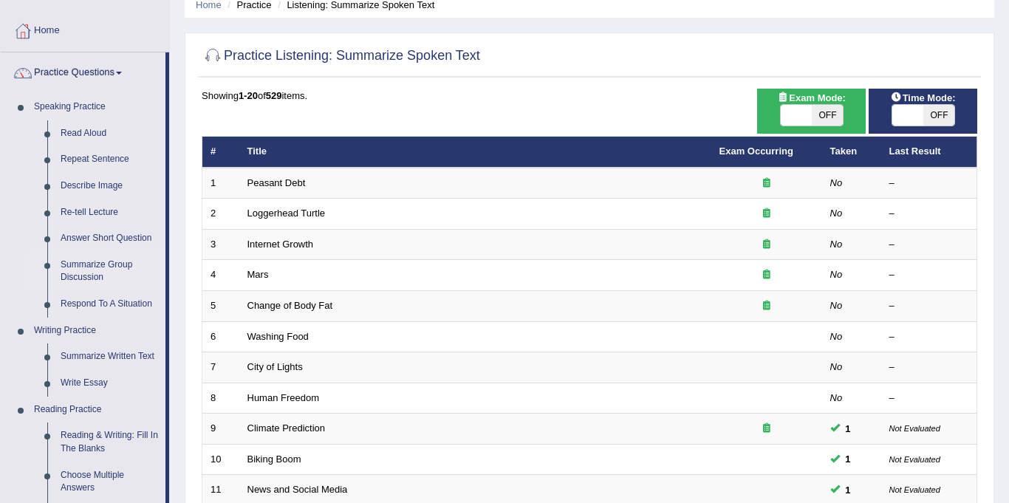
scroll to position [92, 0]
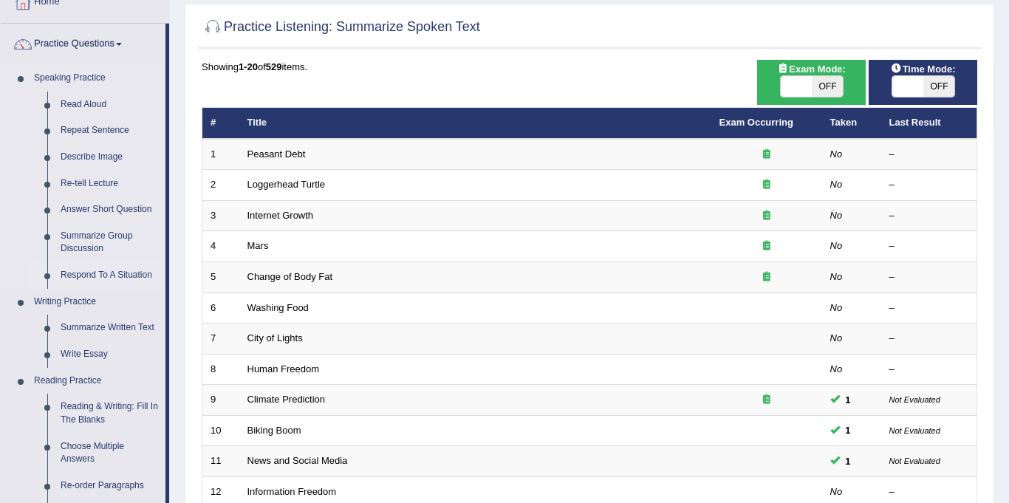
click at [86, 272] on link "Respond To A Situation" at bounding box center [110, 275] width 112 height 27
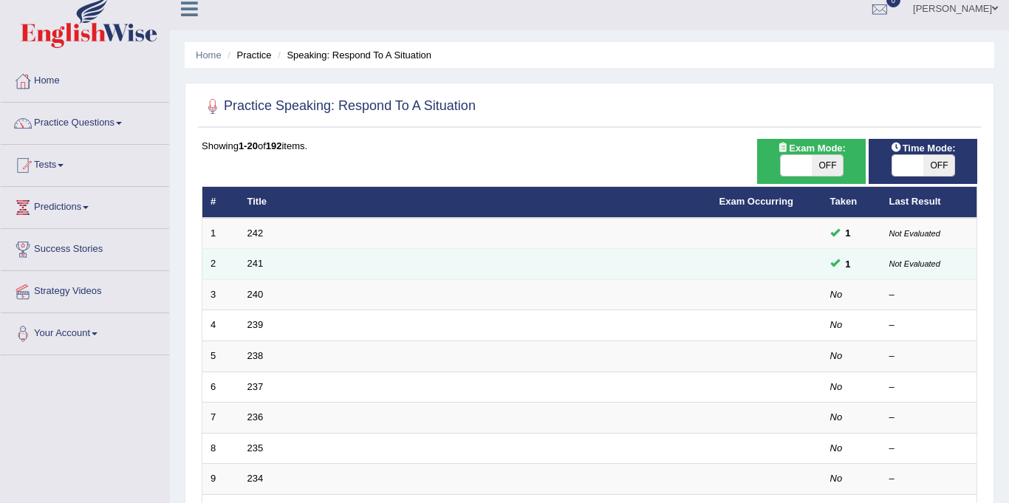
scroll to position [122, 0]
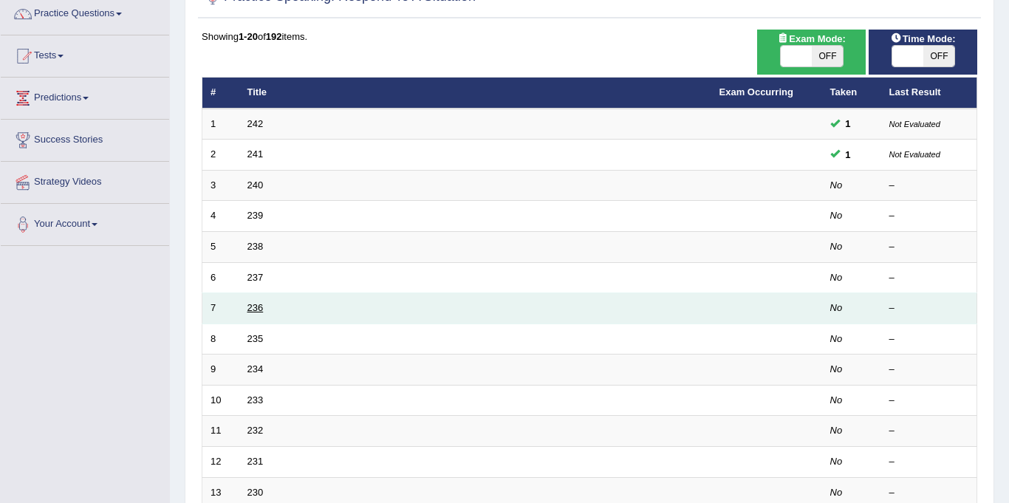
click at [258, 311] on link "236" at bounding box center [256, 307] width 16 height 11
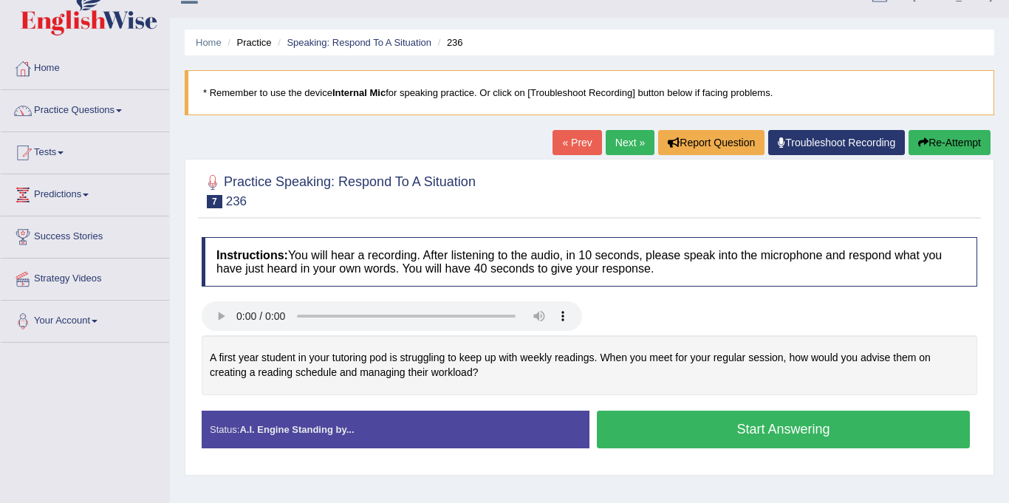
scroll to position [66, 0]
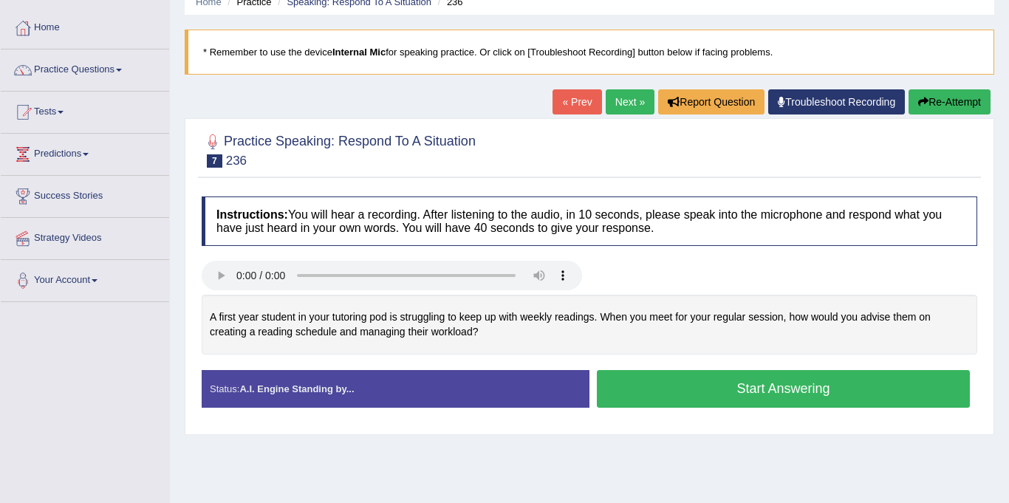
click at [576, 95] on link "« Prev" at bounding box center [577, 101] width 49 height 25
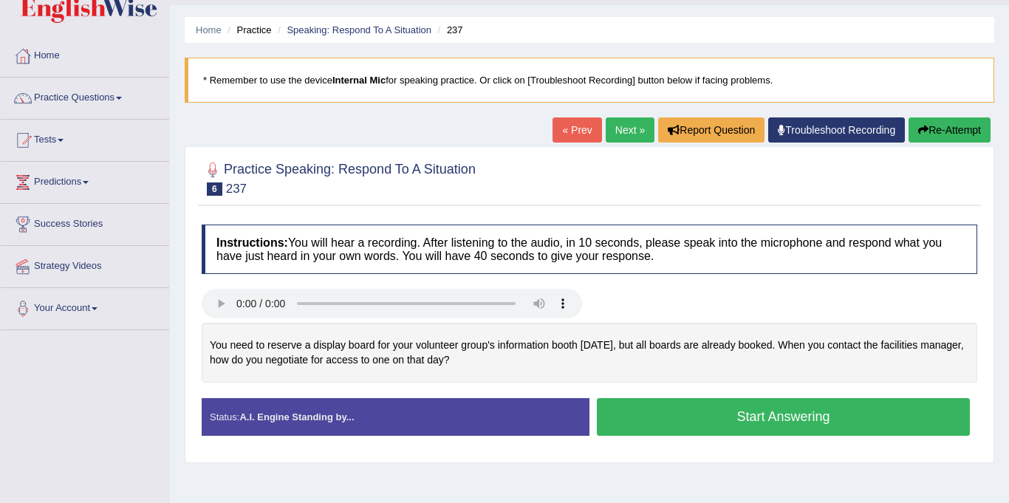
scroll to position [50, 0]
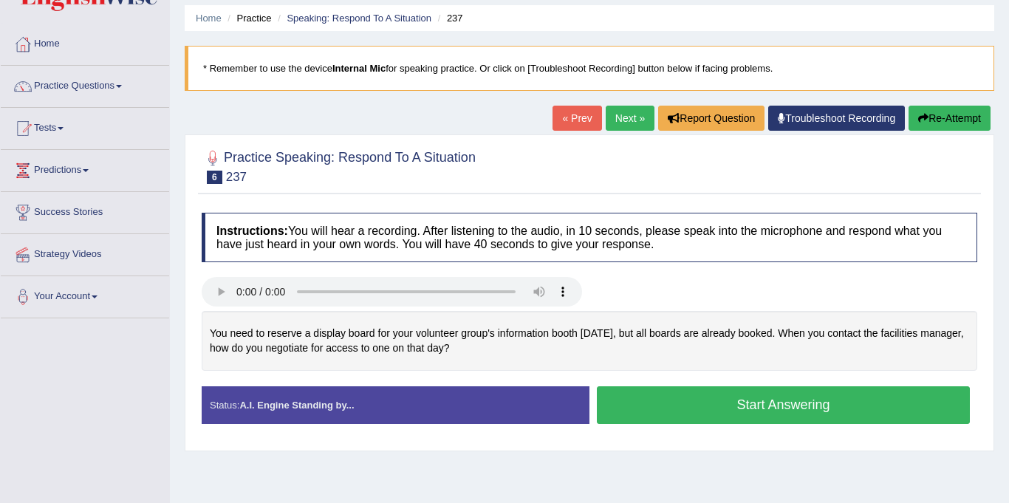
click at [631, 110] on link "Next »" at bounding box center [630, 118] width 49 height 25
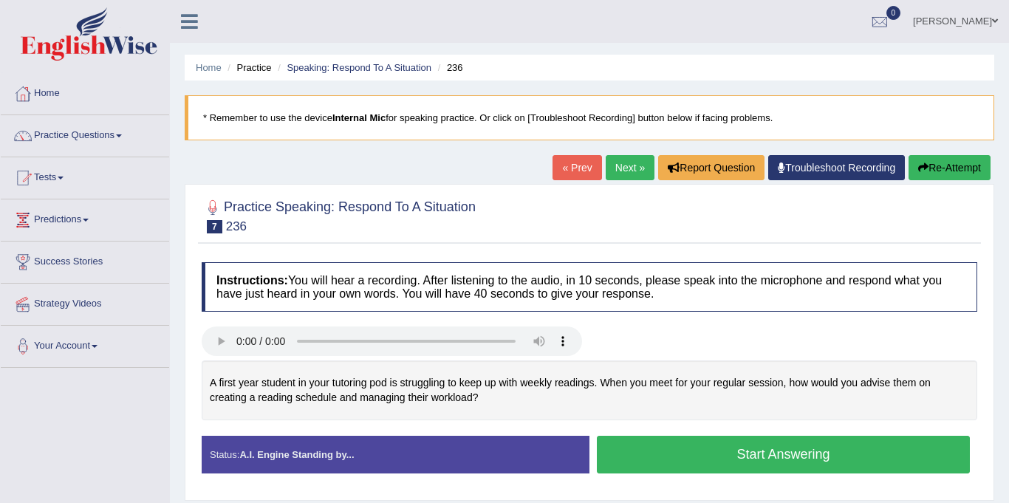
click at [621, 104] on blockquote "* Remember to use the device Internal Mic for speaking practice. Or click on [T…" at bounding box center [590, 117] width 810 height 45
click at [630, 173] on link "Next »" at bounding box center [630, 167] width 49 height 25
click at [634, 164] on link "Next »" at bounding box center [630, 167] width 49 height 25
click at [647, 451] on button "Start Answering" at bounding box center [783, 455] width 373 height 38
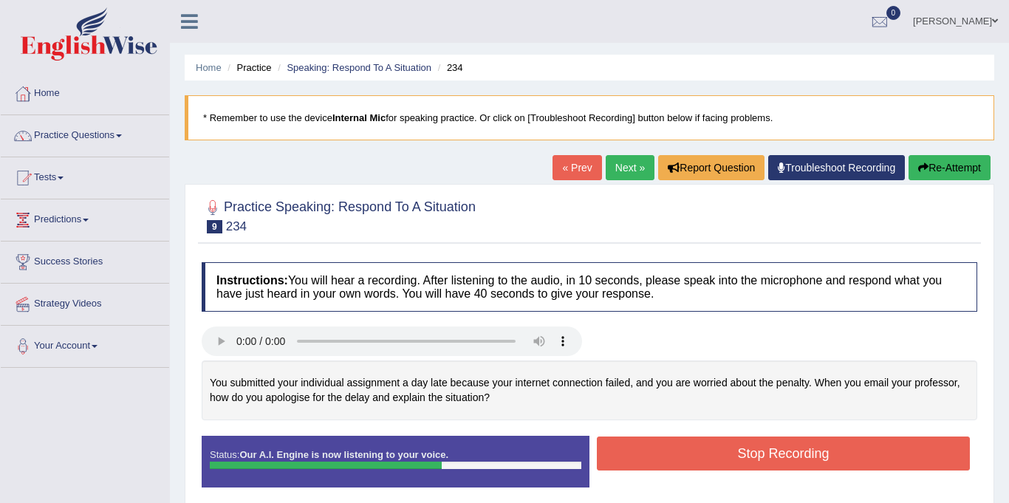
click at [635, 454] on button "Stop Recording" at bounding box center [783, 454] width 373 height 34
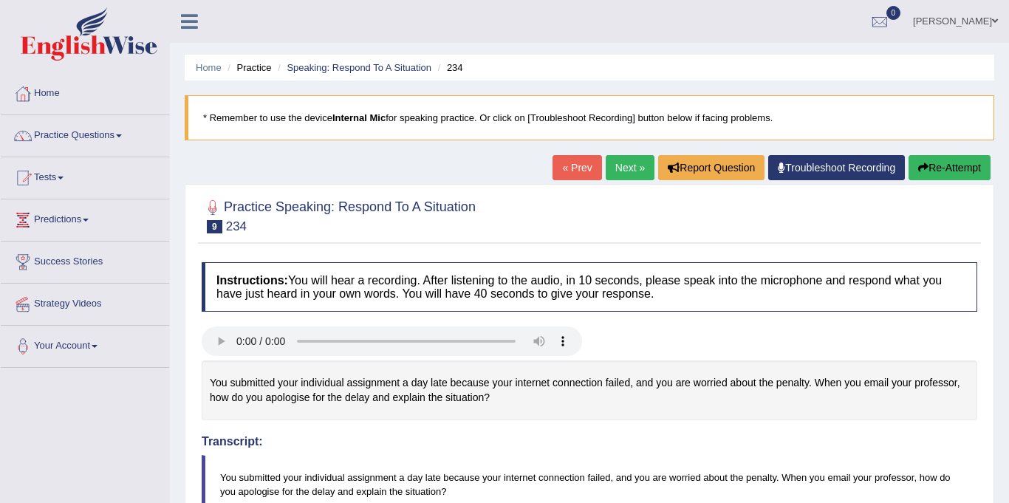
click at [634, 166] on link "Next »" at bounding box center [630, 167] width 49 height 25
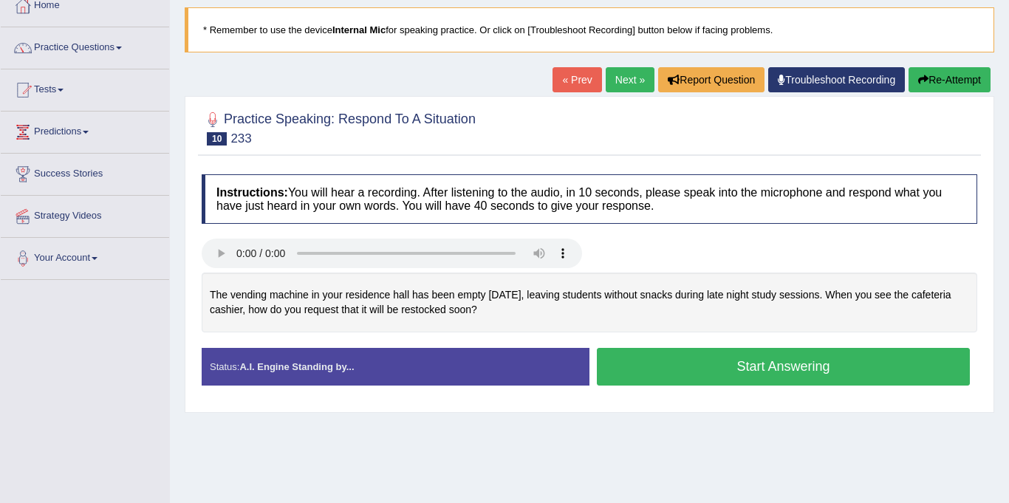
scroll to position [90, 0]
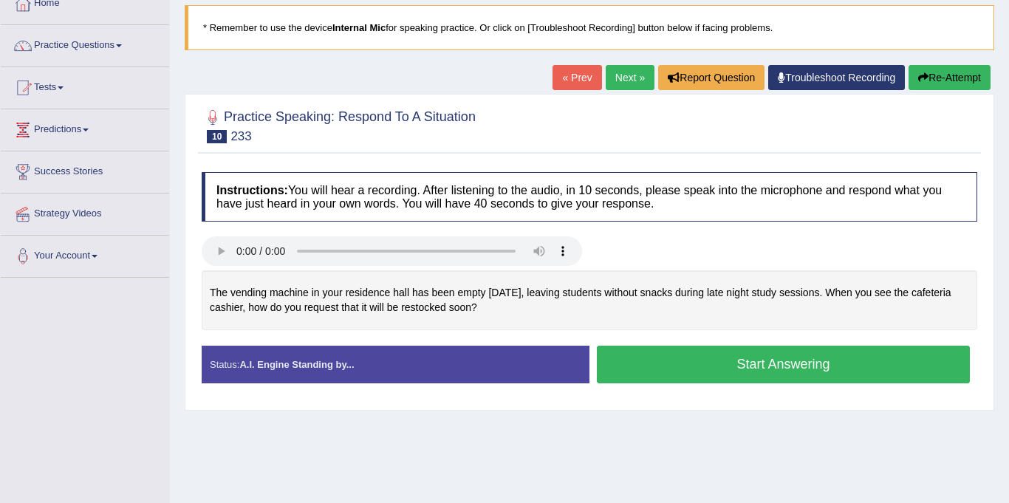
click at [621, 74] on link "Next »" at bounding box center [630, 77] width 49 height 25
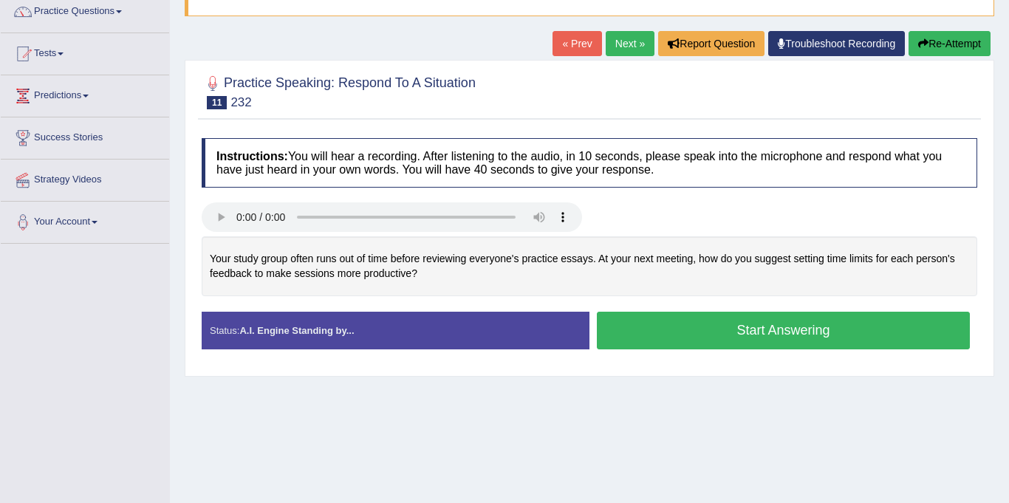
scroll to position [123, 0]
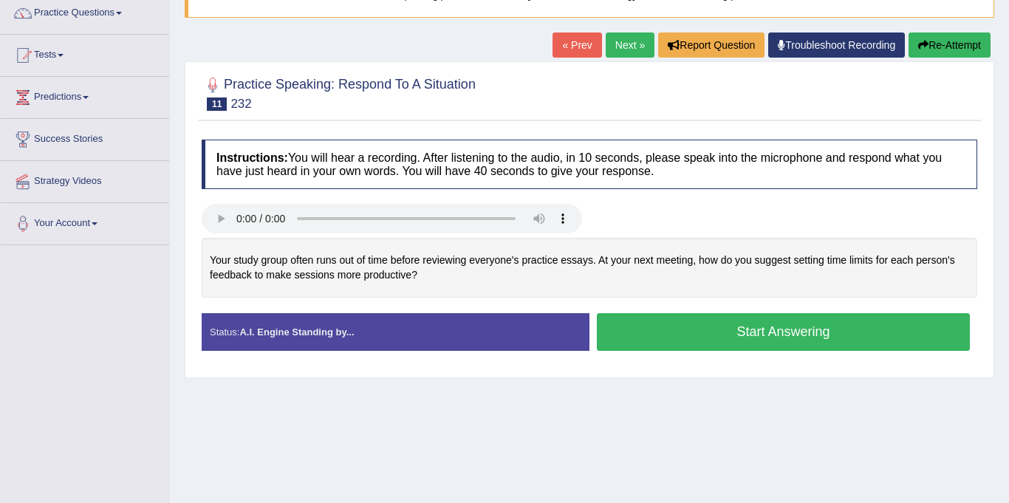
click at [626, 43] on link "Next »" at bounding box center [630, 45] width 49 height 25
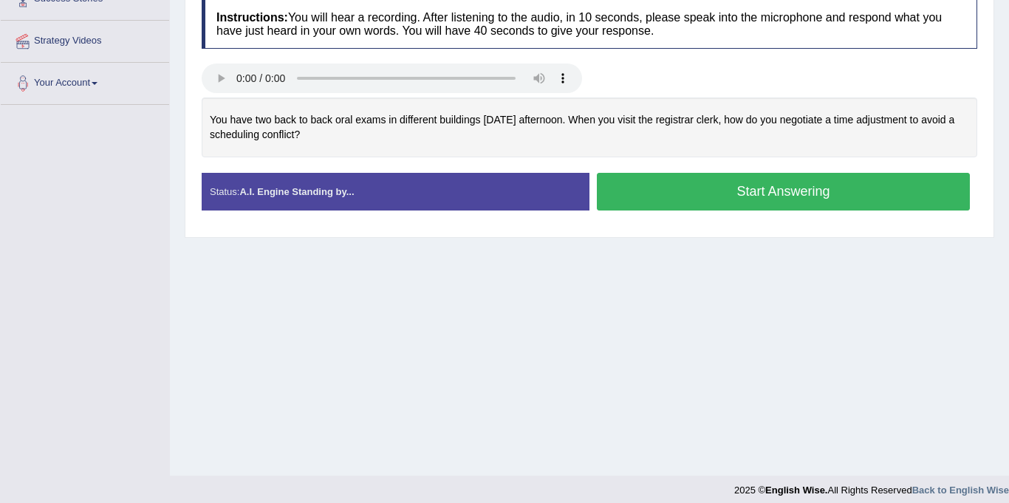
scroll to position [273, 0]
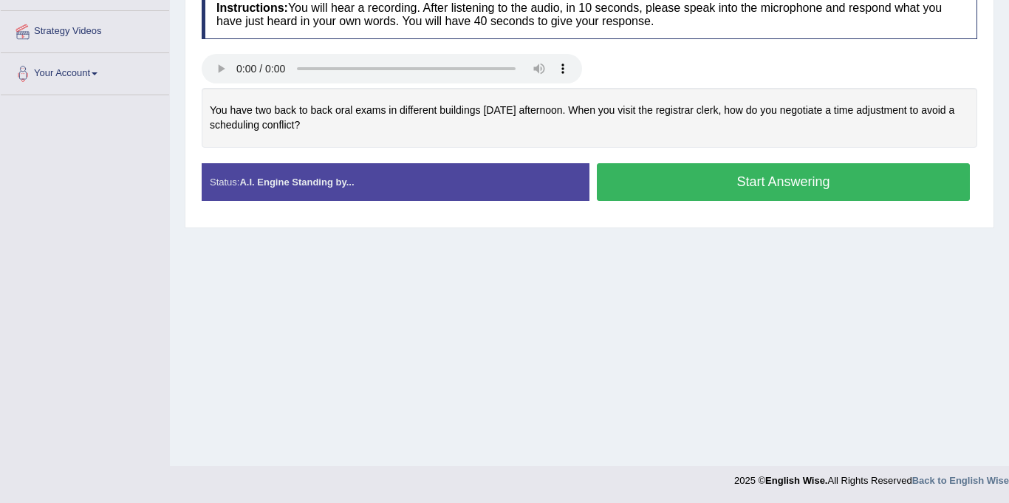
click at [206, 321] on div "Home Practice Speaking: Respond To A Situation 231 * Remember to use the device…" at bounding box center [589, 96] width 839 height 739
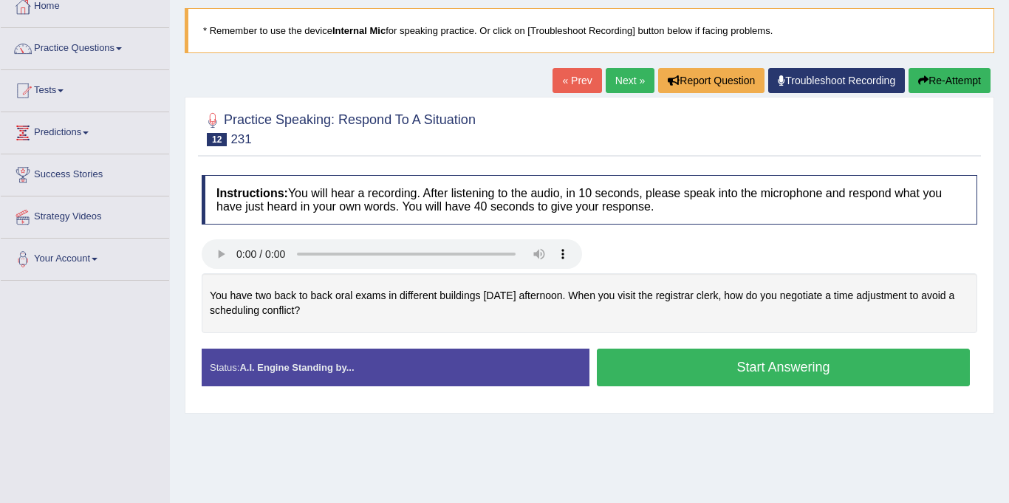
scroll to position [78, 0]
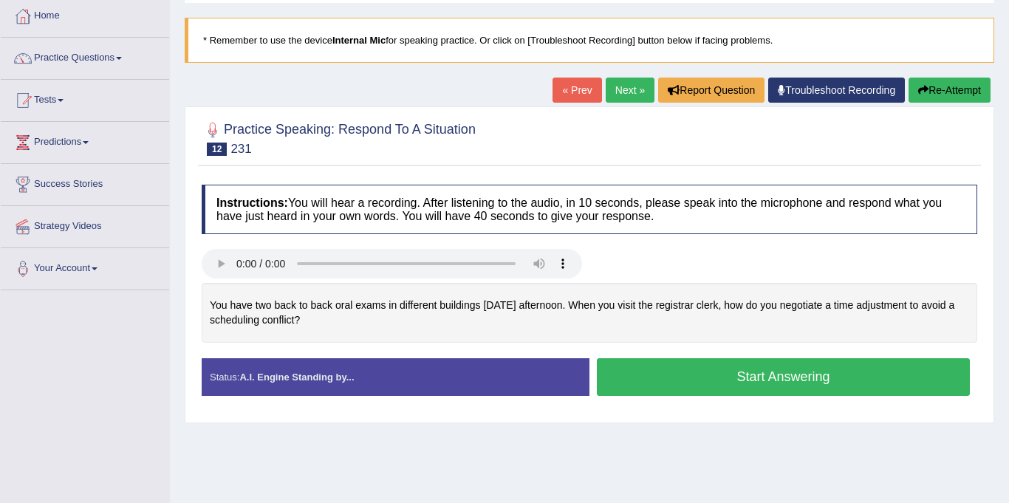
click at [620, 81] on link "Next »" at bounding box center [630, 90] width 49 height 25
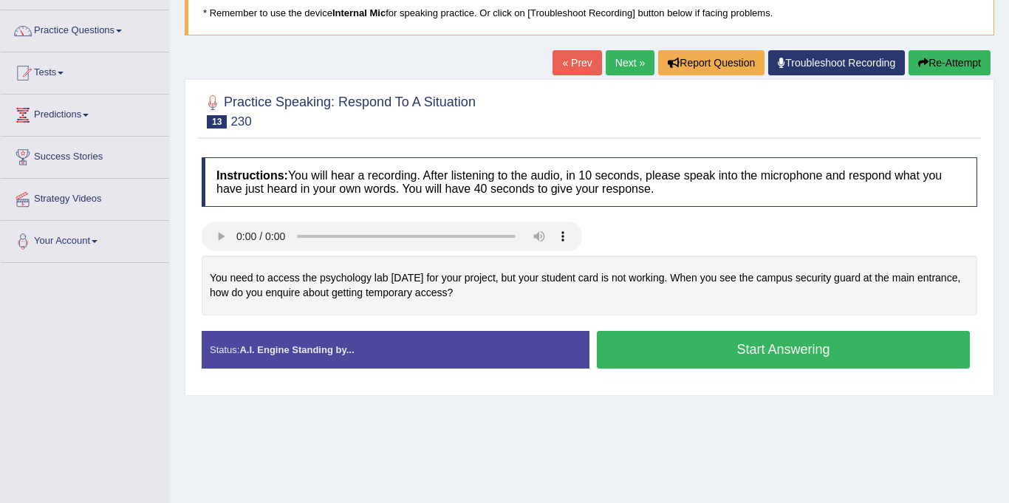
scroll to position [109, 0]
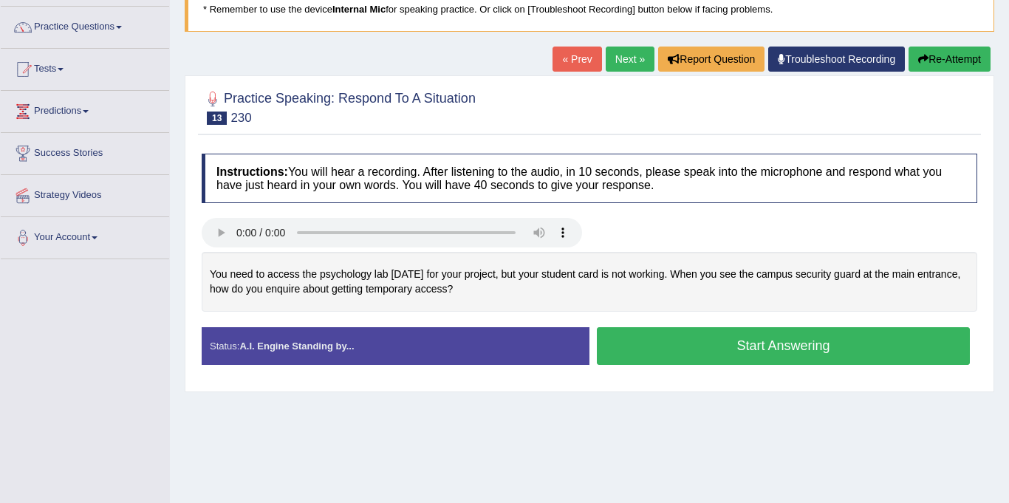
click at [623, 61] on link "Next »" at bounding box center [630, 59] width 49 height 25
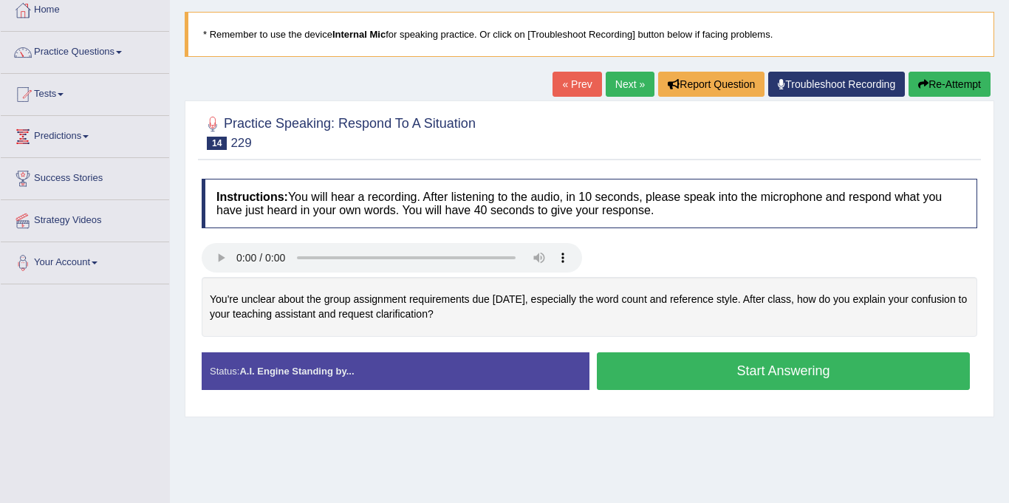
scroll to position [33, 0]
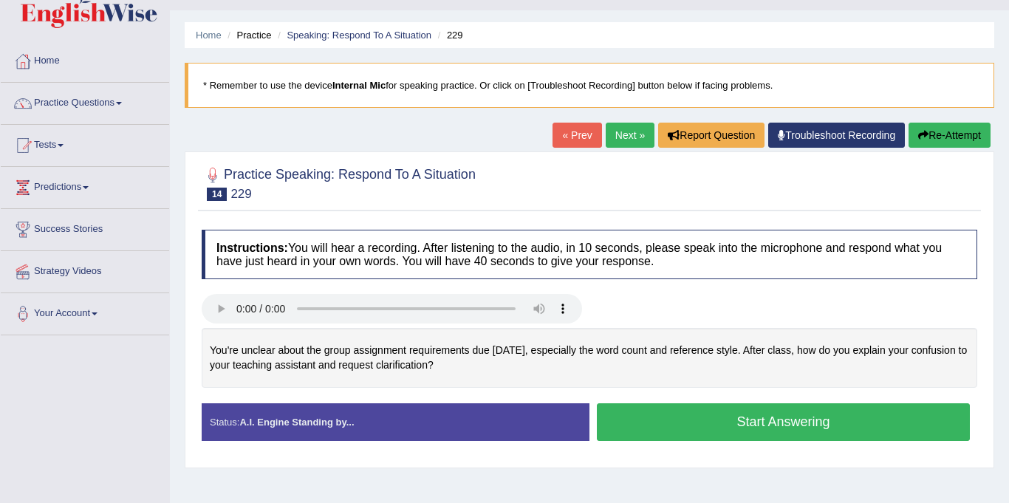
click at [621, 133] on link "Next »" at bounding box center [630, 135] width 49 height 25
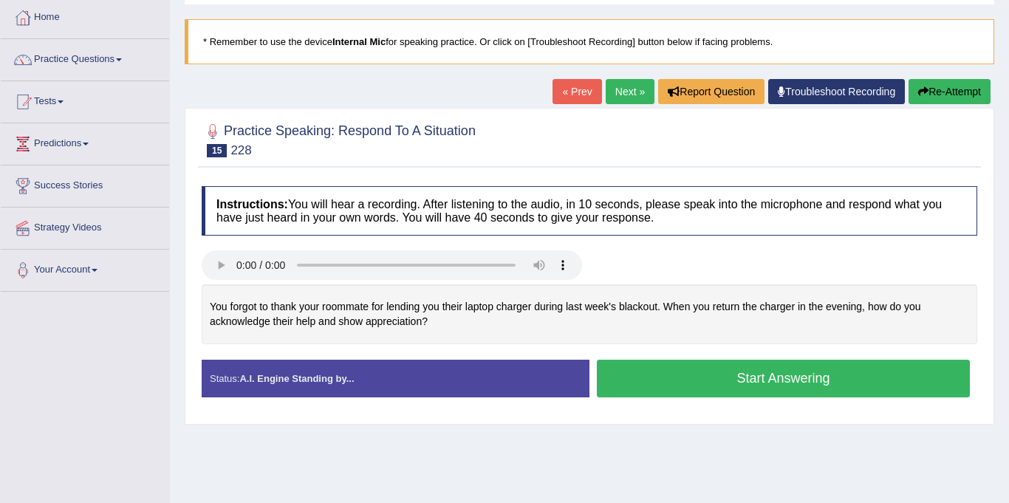
scroll to position [96, 0]
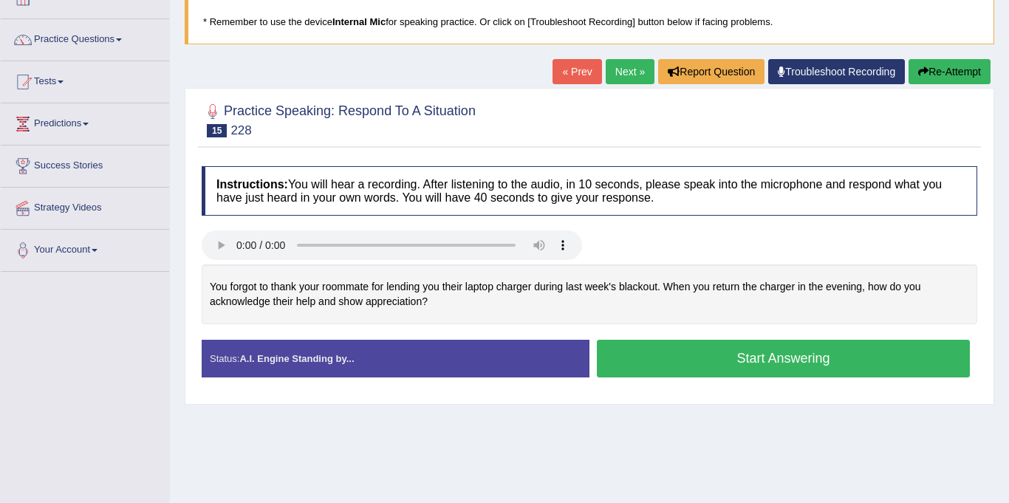
click at [63, 41] on link "Practice Questions" at bounding box center [85, 37] width 168 height 37
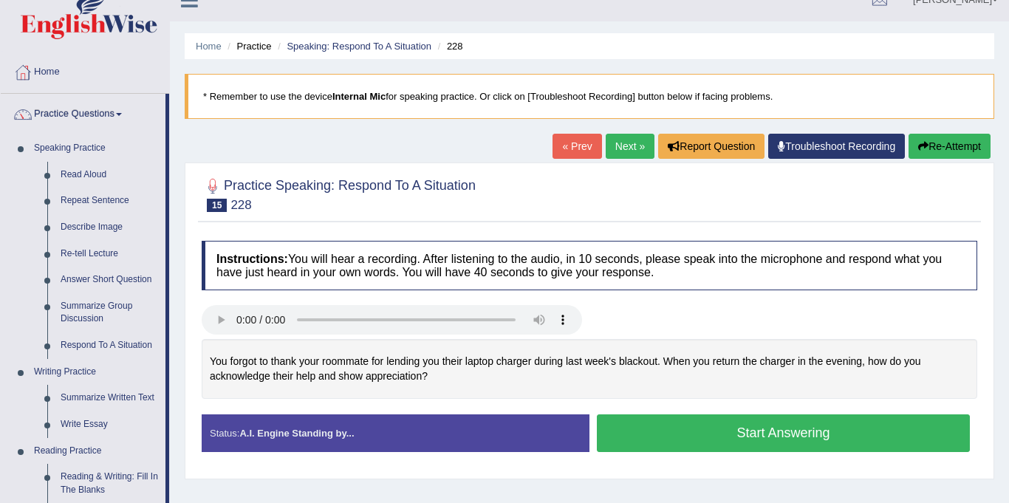
scroll to position [0, 0]
